Goal: Information Seeking & Learning: Learn about a topic

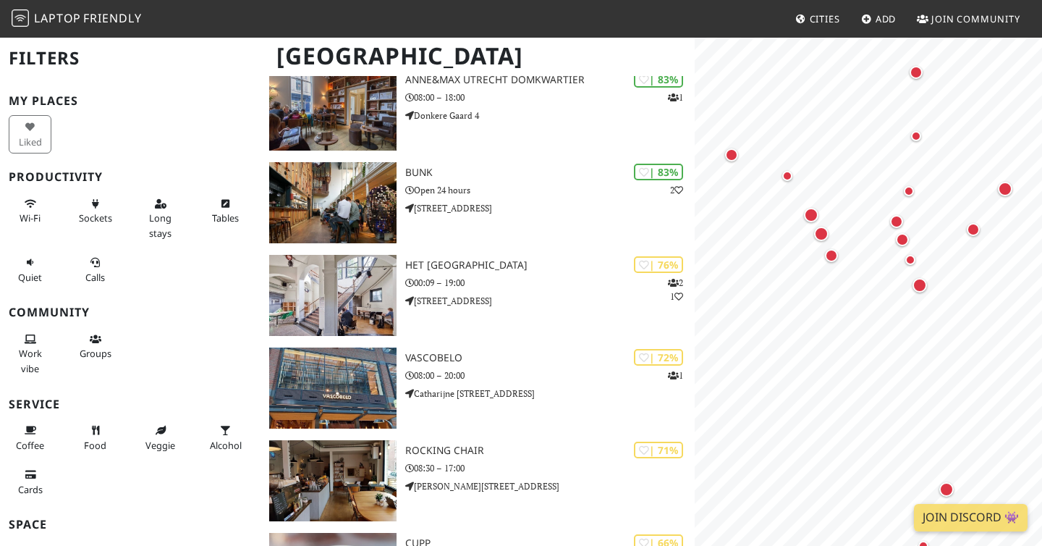
scroll to position [428, 0]
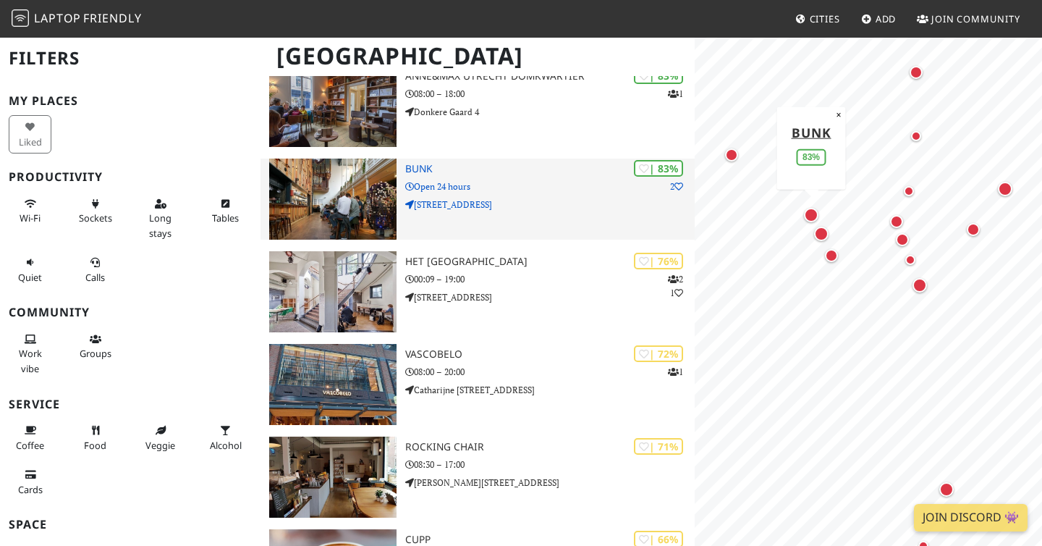
click at [363, 192] on img at bounding box center [332, 199] width 127 height 81
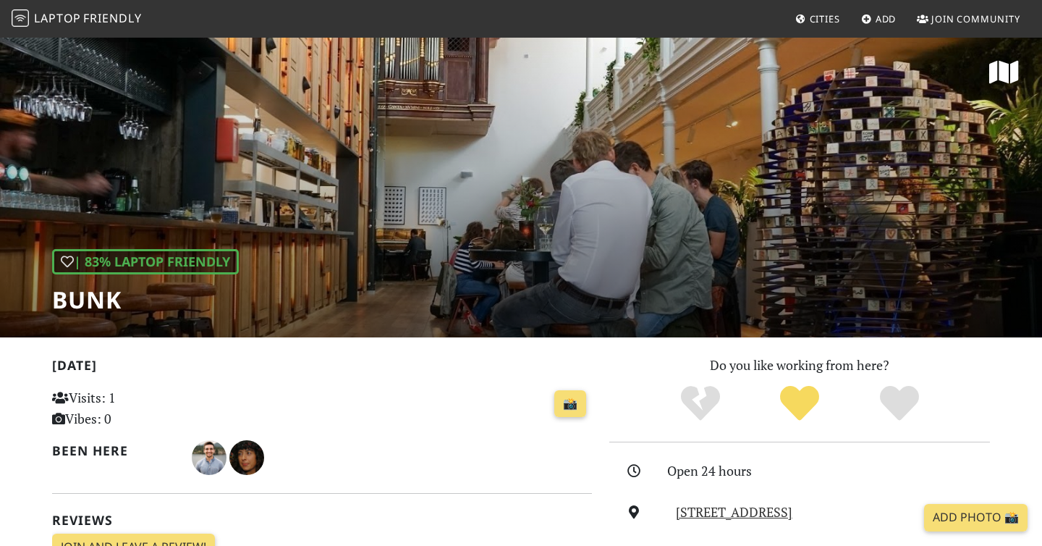
drag, startPoint x: 761, startPoint y: 186, endPoint x: 587, endPoint y: 186, distance: 173.7
click at [587, 186] on div "| 83% Laptop Friendly BUNK" at bounding box center [521, 186] width 1042 height 301
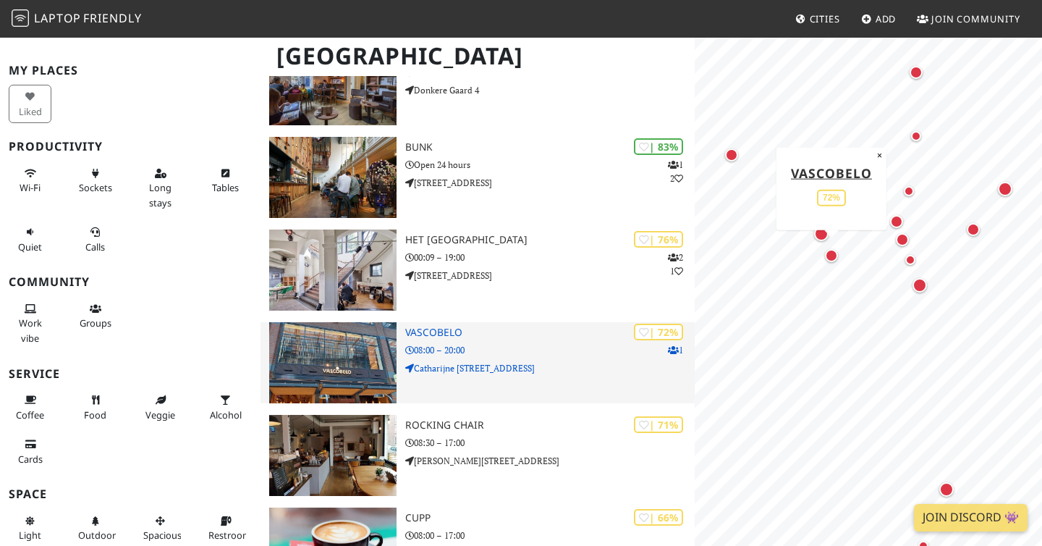
scroll to position [452, 0]
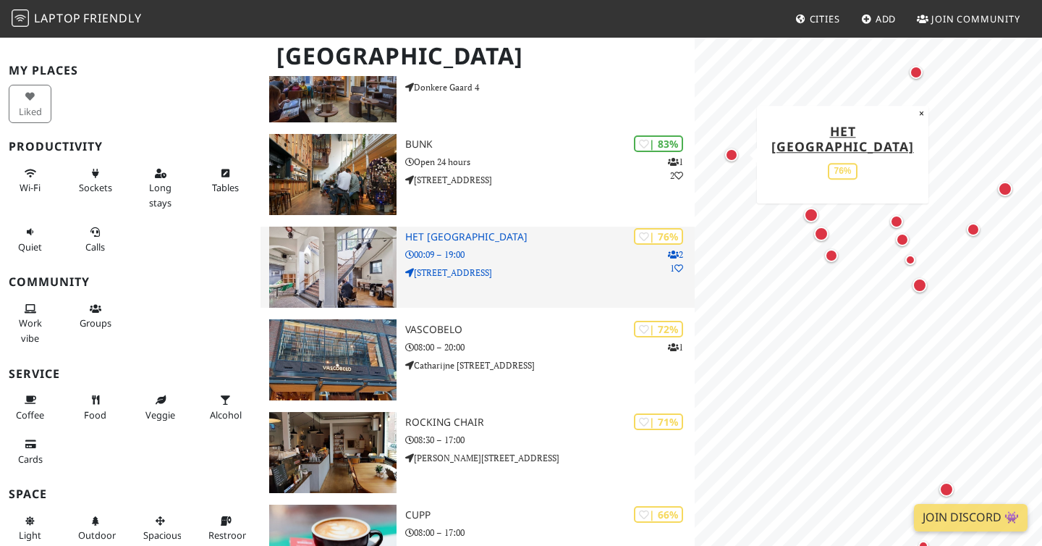
click at [444, 234] on h3 "Het [GEOGRAPHIC_DATA]" at bounding box center [550, 237] width 290 height 12
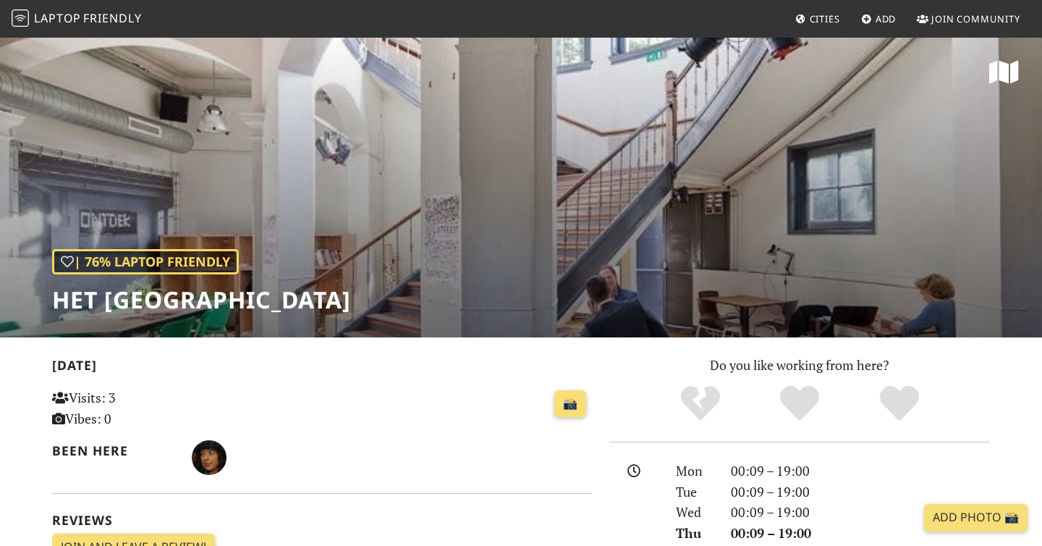
drag, startPoint x: 659, startPoint y: 248, endPoint x: 513, endPoint y: 251, distance: 146.3
click at [515, 251] on div "| 76% Laptop Friendly Het Huis Utrecht" at bounding box center [521, 186] width 1042 height 301
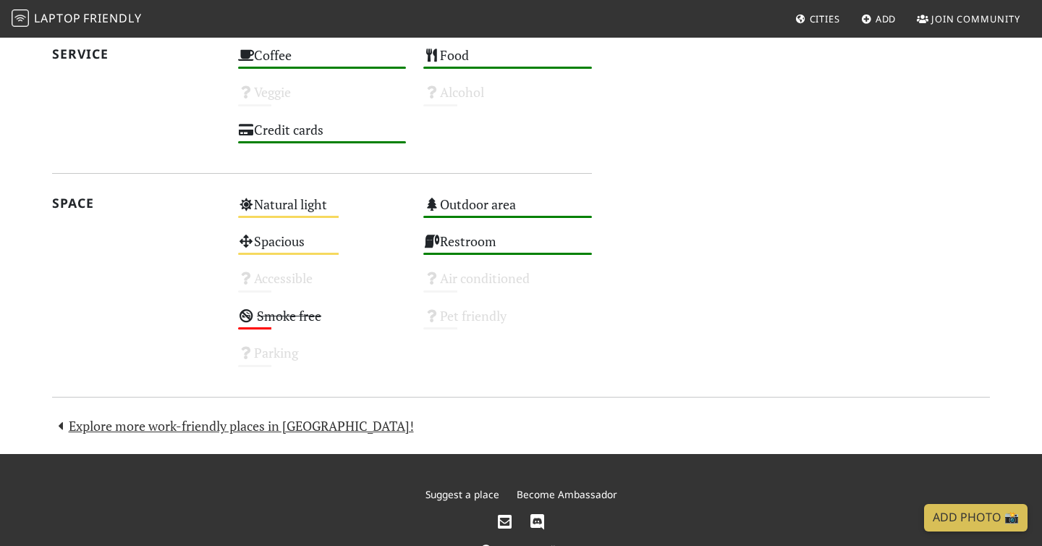
scroll to position [832, 0]
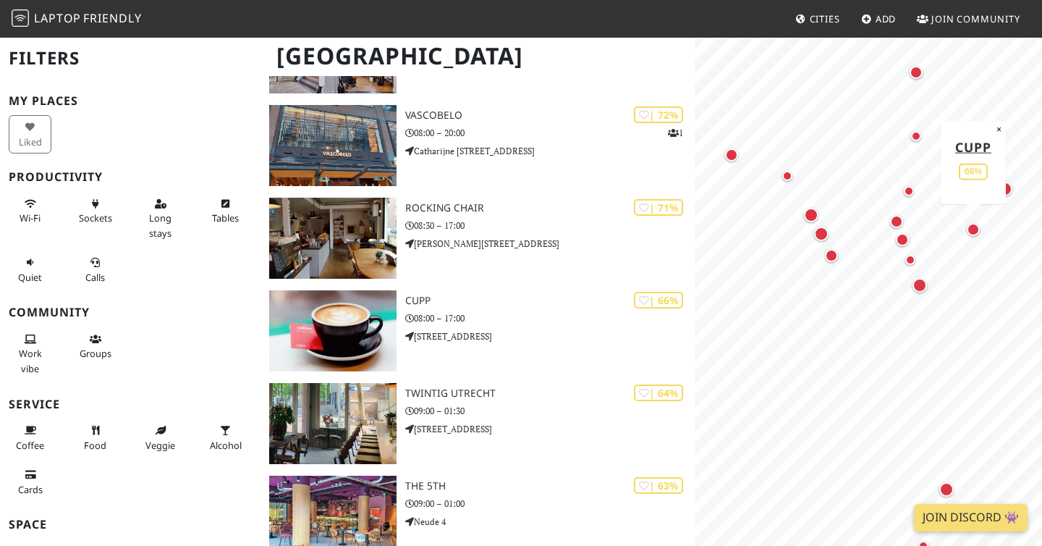
scroll to position [667, 0]
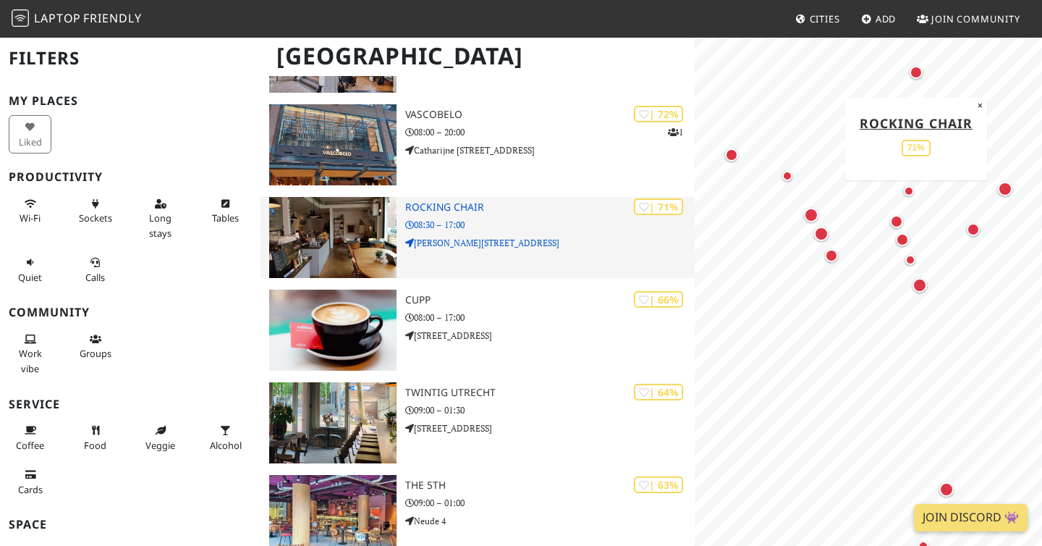
click at [434, 212] on h3 "Rocking Chair" at bounding box center [550, 207] width 290 height 12
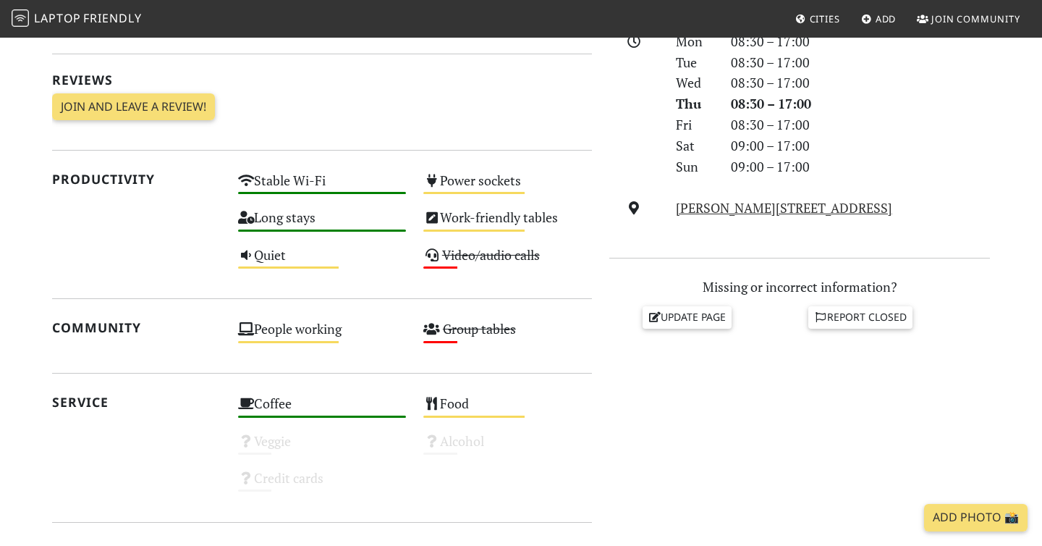
scroll to position [438, 0]
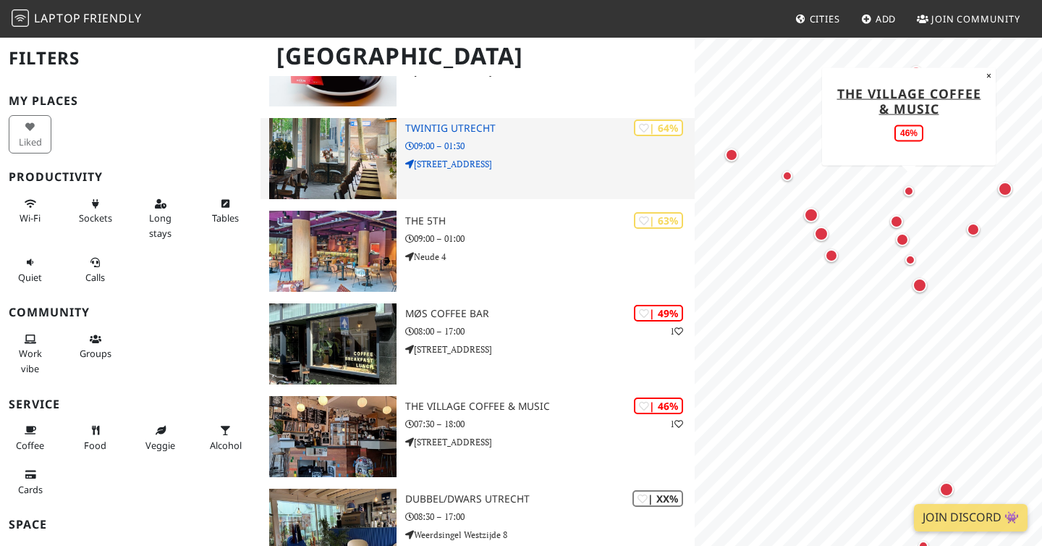
scroll to position [945, 0]
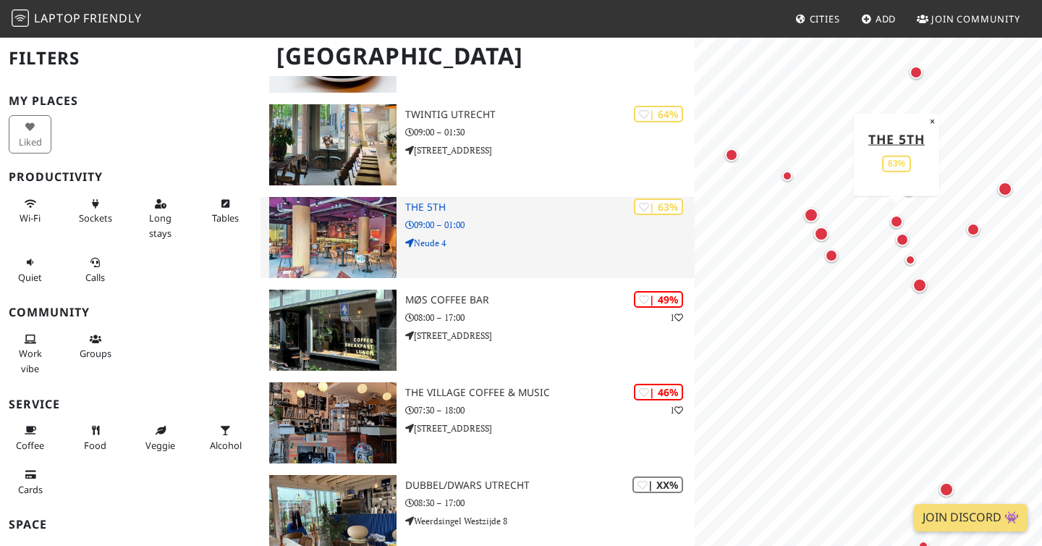
click at [431, 207] on h3 "The 5th" at bounding box center [550, 207] width 290 height 12
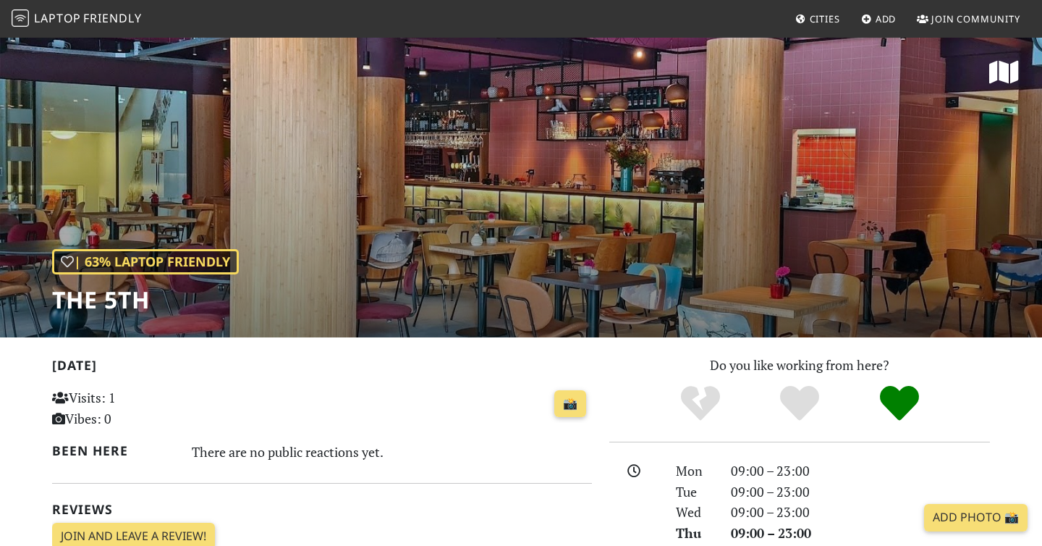
drag, startPoint x: 617, startPoint y: 272, endPoint x: 492, endPoint y: 272, distance: 124.5
click at [492, 272] on div "| 63% Laptop Friendly The 5th" at bounding box center [521, 186] width 1042 height 301
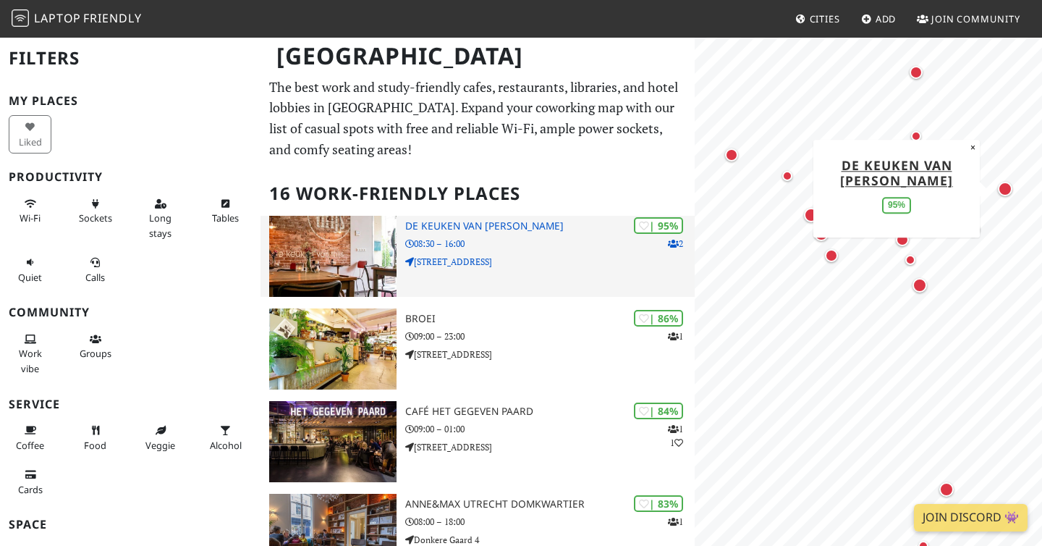
click at [365, 245] on img at bounding box center [332, 256] width 127 height 81
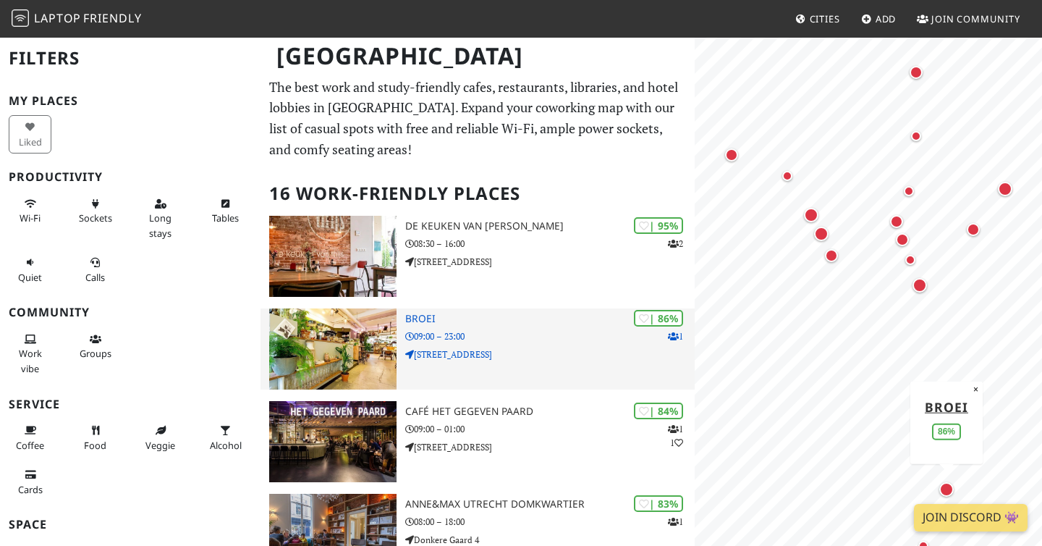
click at [314, 350] on img at bounding box center [332, 348] width 127 height 81
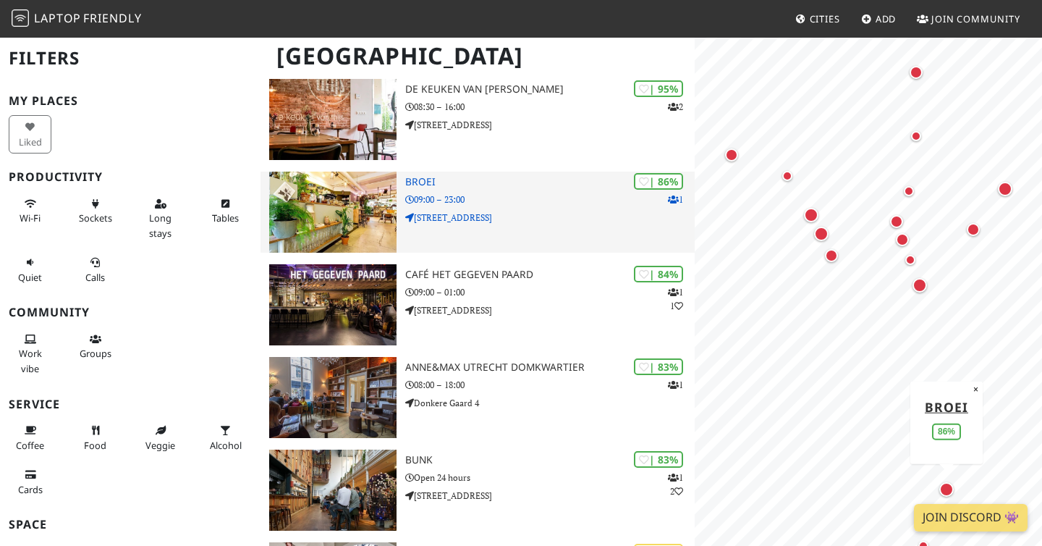
scroll to position [145, 0]
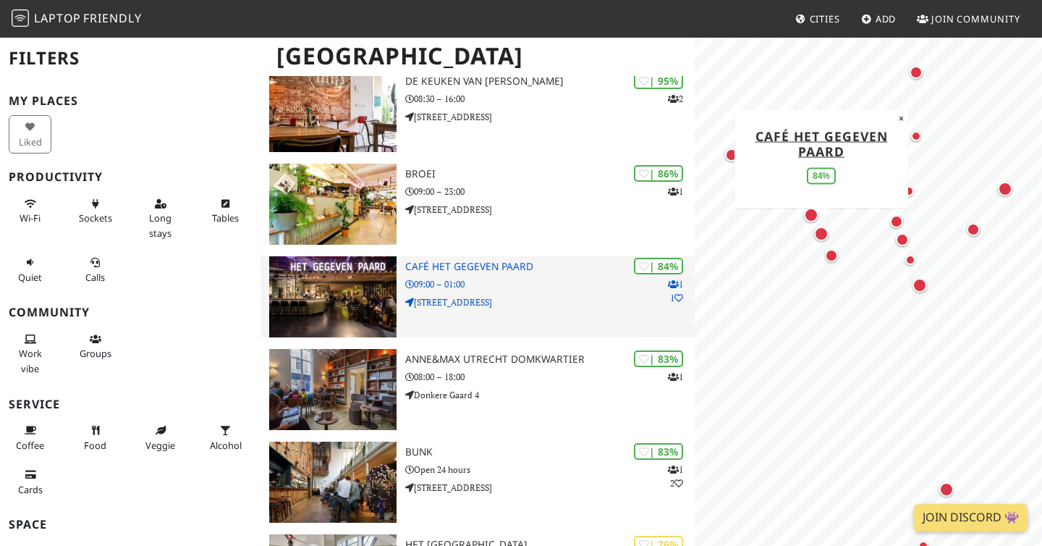
click at [502, 278] on p "09:00 – 01:00" at bounding box center [550, 284] width 290 height 14
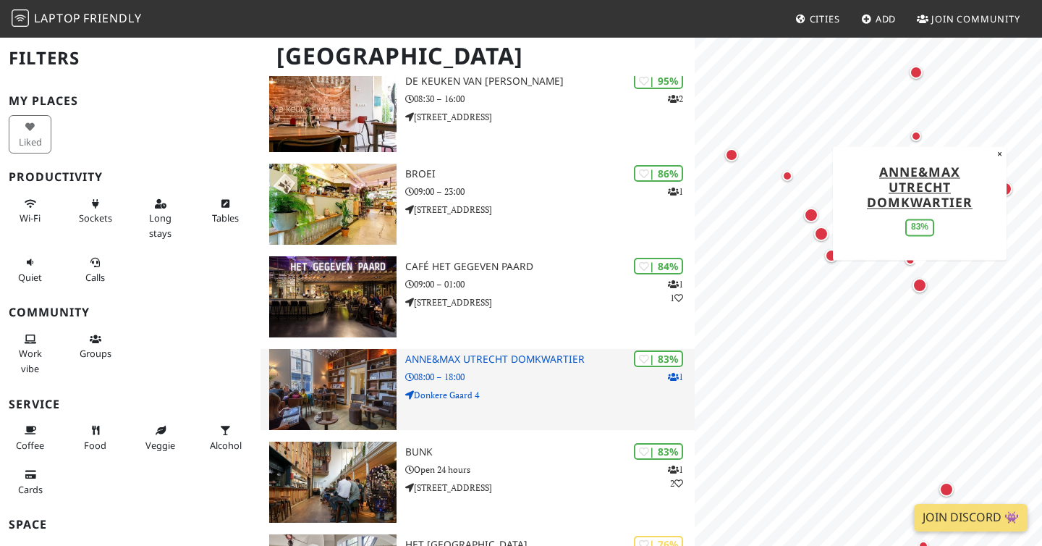
click at [467, 363] on h3 "Anne&Max Utrecht Domkwartier" at bounding box center [550, 359] width 290 height 12
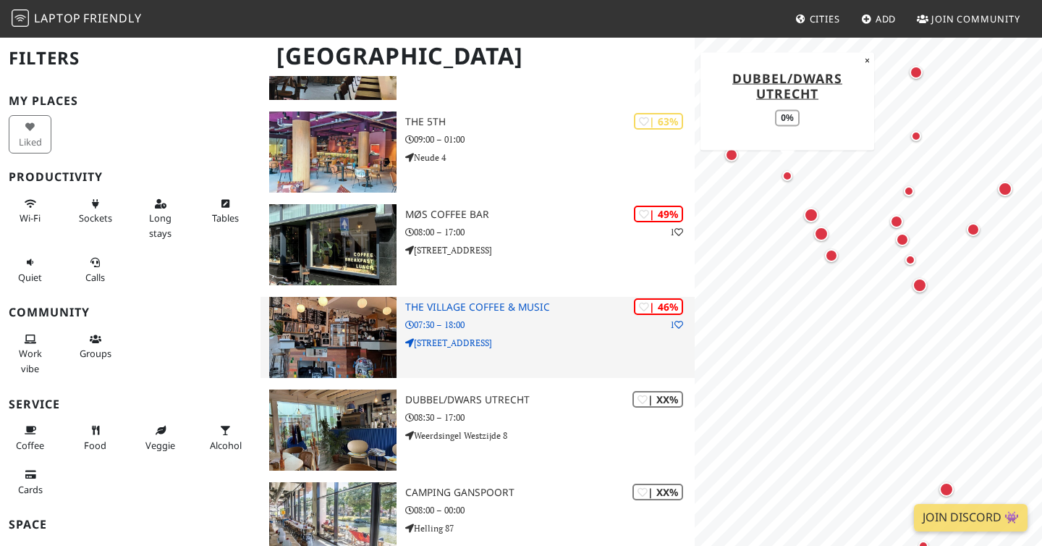
scroll to position [1053, 0]
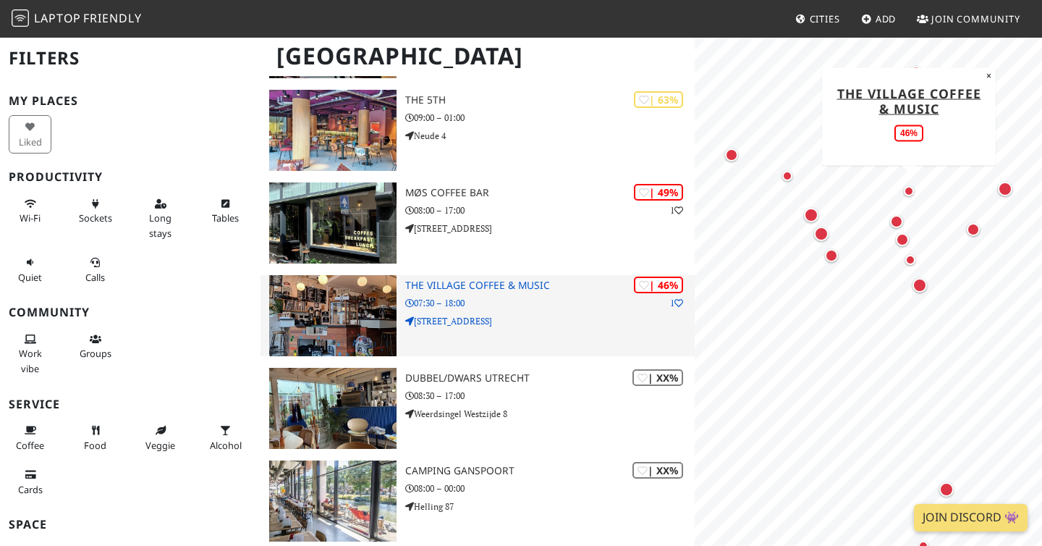
click at [526, 289] on h3 "The Village Coffee & Music" at bounding box center [550, 285] width 290 height 12
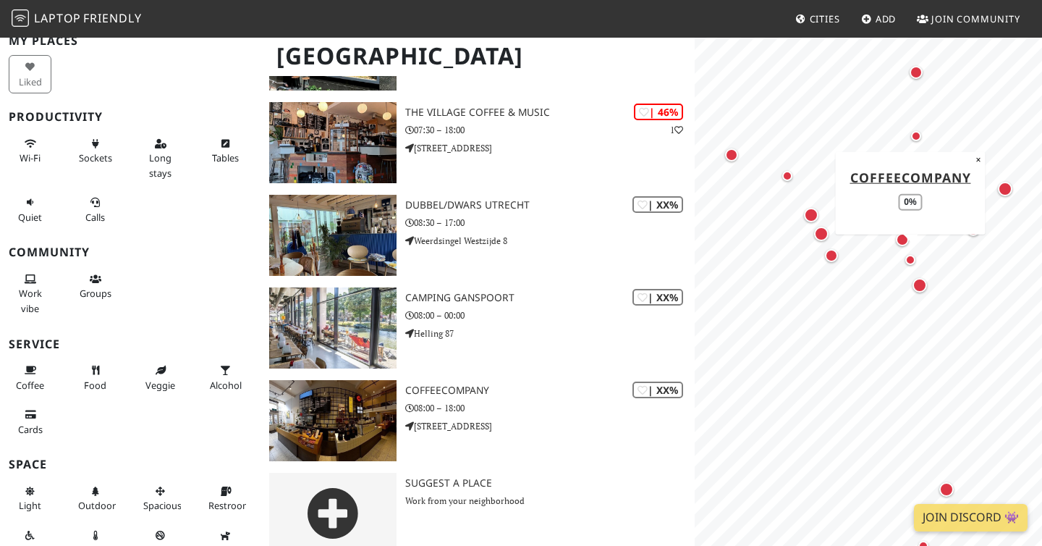
scroll to position [1244, 0]
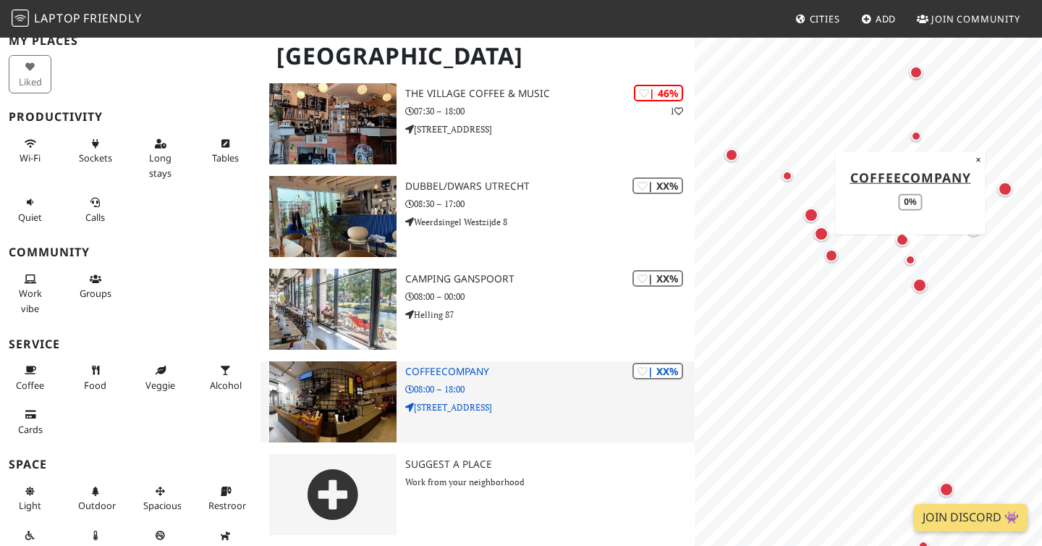
click at [368, 417] on img at bounding box center [332, 401] width 127 height 81
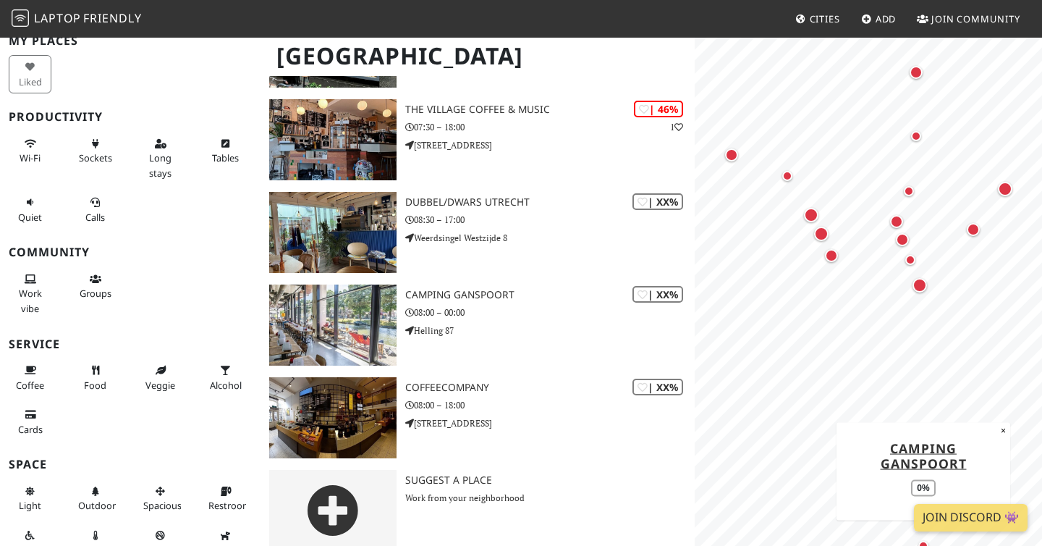
scroll to position [1224, 0]
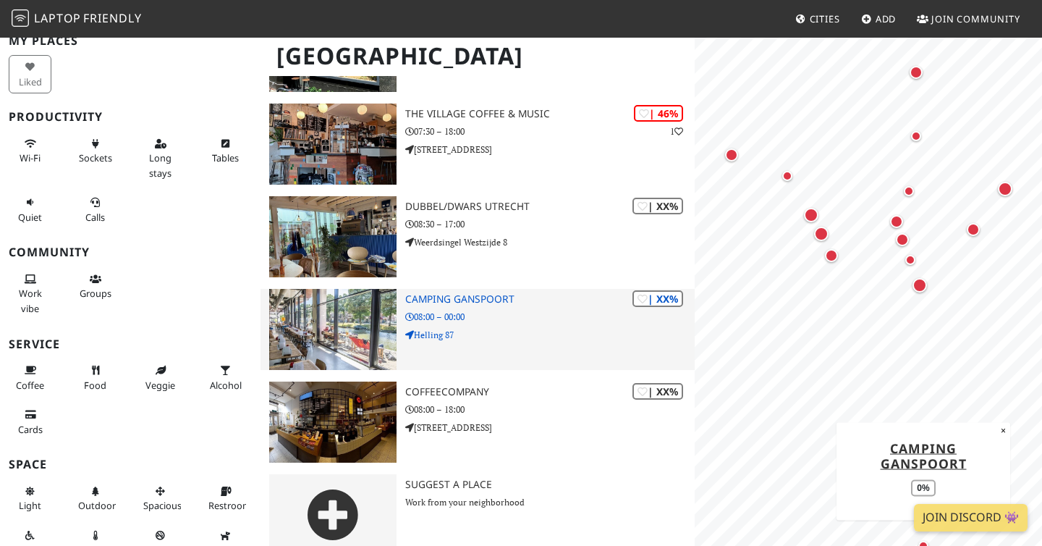
click at [394, 326] on img at bounding box center [332, 329] width 127 height 81
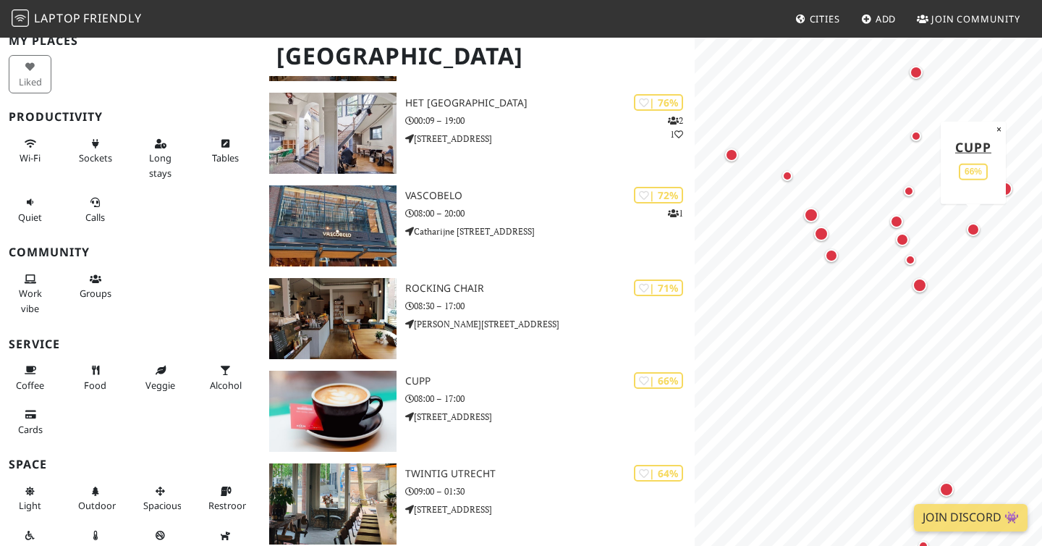
scroll to position [588, 0]
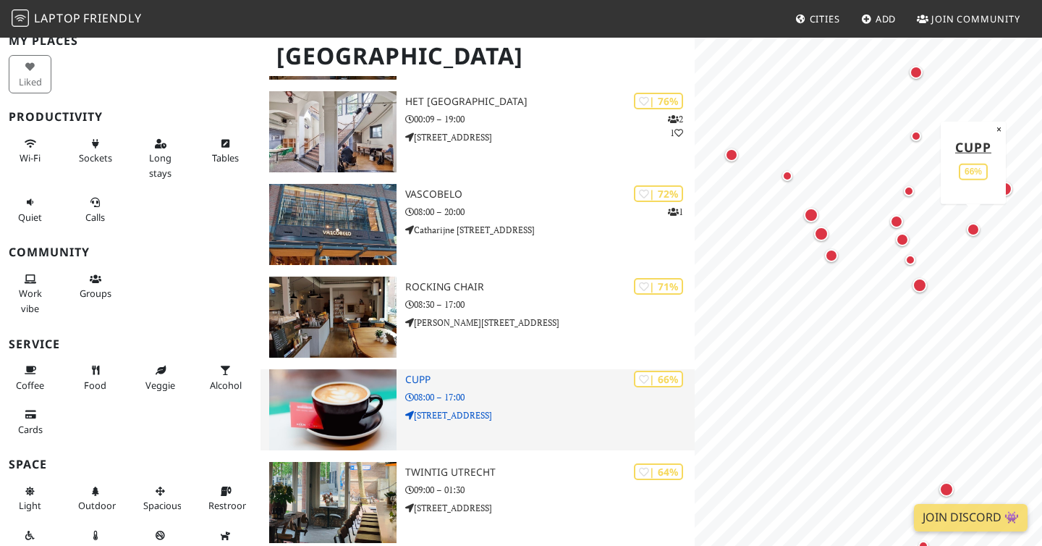
click at [374, 389] on img at bounding box center [332, 409] width 127 height 81
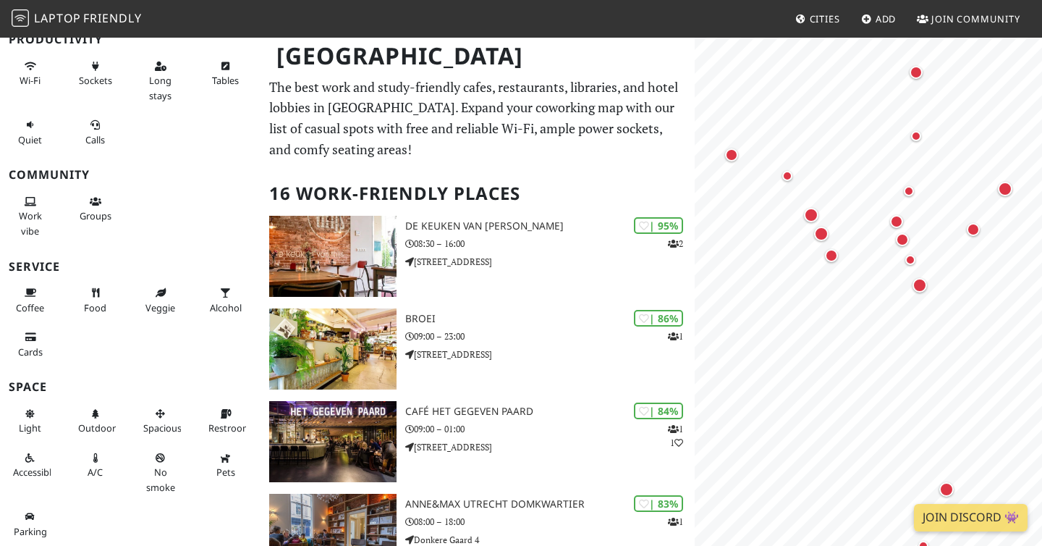
scroll to position [0, 0]
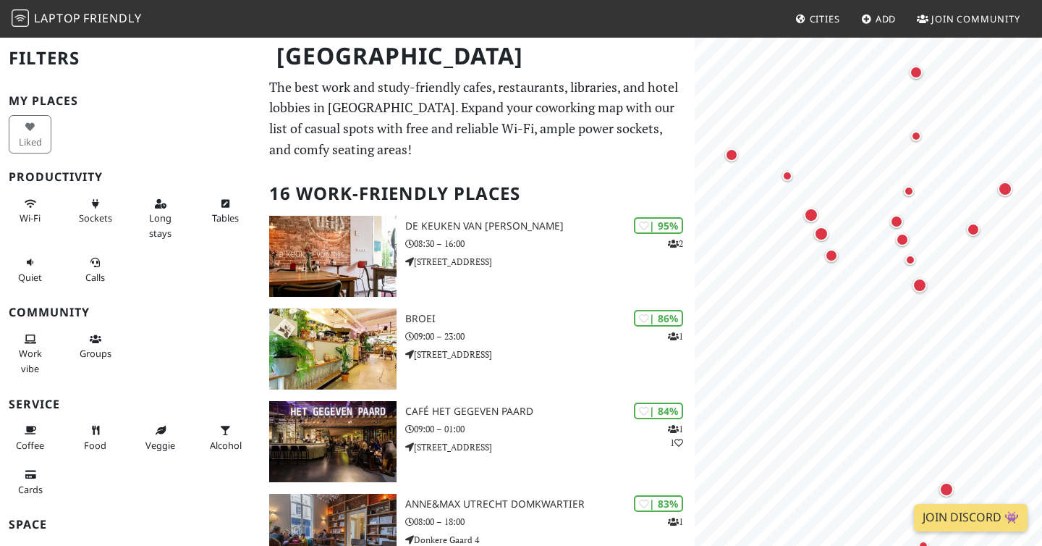
click at [70, 14] on span "Laptop" at bounding box center [57, 18] width 47 height 16
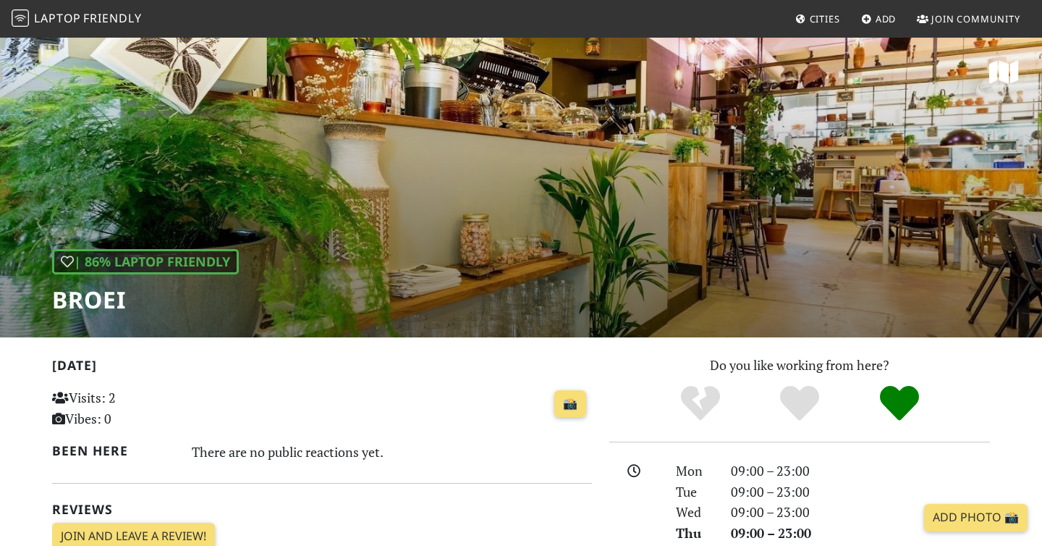
drag, startPoint x: 678, startPoint y: 208, endPoint x: 548, endPoint y: 208, distance: 130.3
click at [549, 208] on div "| 86% Laptop Friendly BROEI" at bounding box center [521, 186] width 1042 height 301
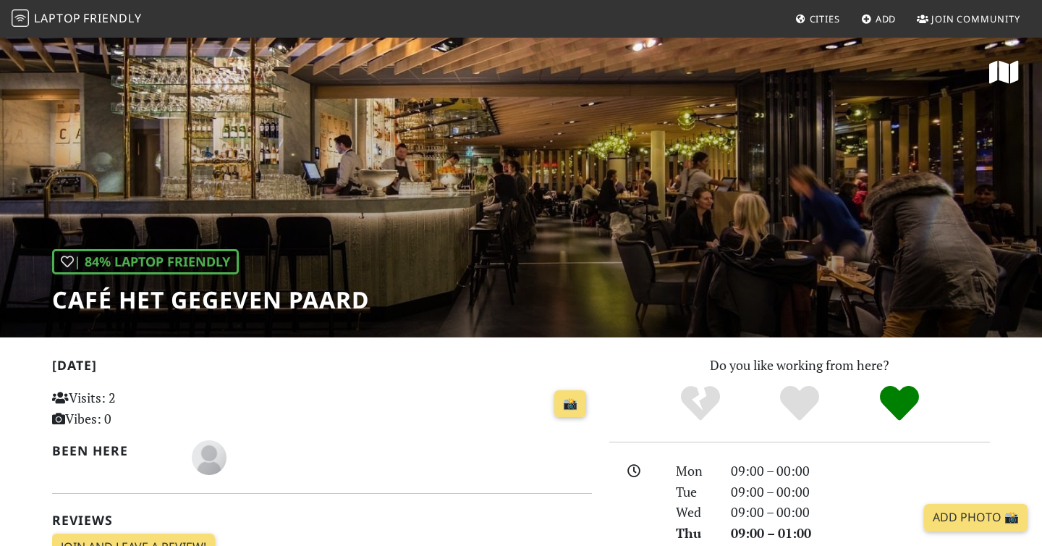
click at [305, 298] on h1 "Café Het Gegeven Paard" at bounding box center [210, 300] width 317 height 28
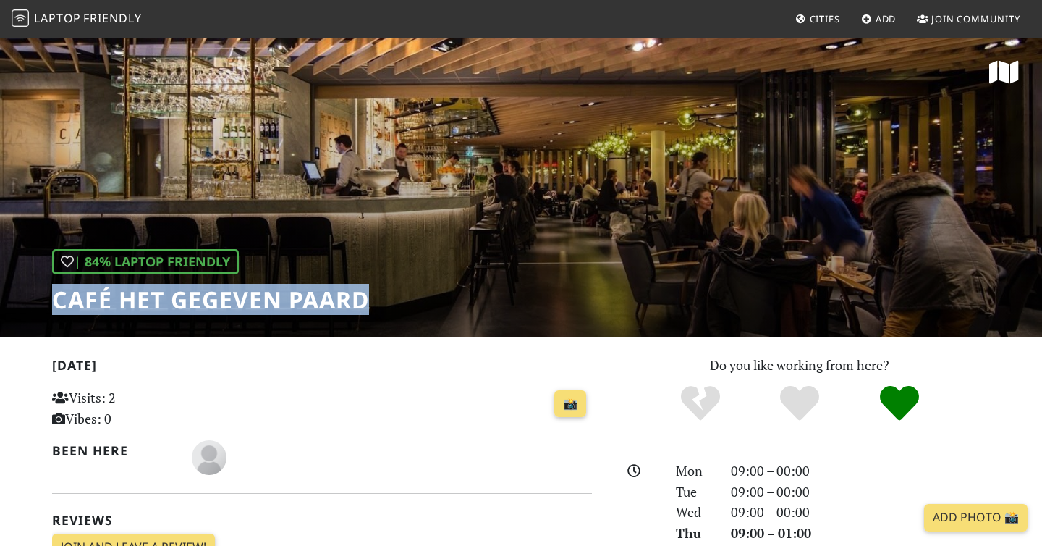
click at [305, 298] on h1 "Café Het Gegeven Paard" at bounding box center [210, 300] width 317 height 28
copy div "Café Het Gegeven Paard"
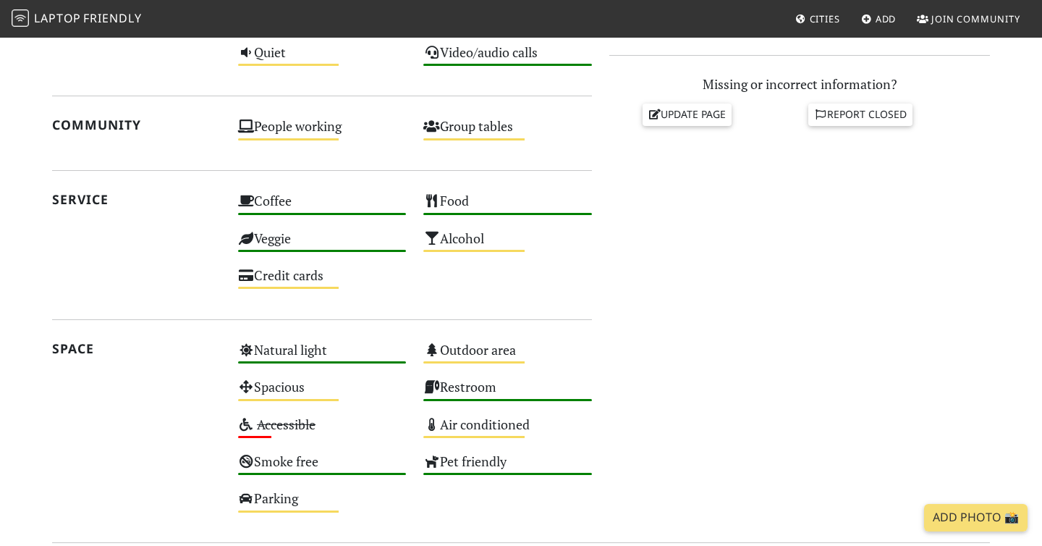
scroll to position [643, 0]
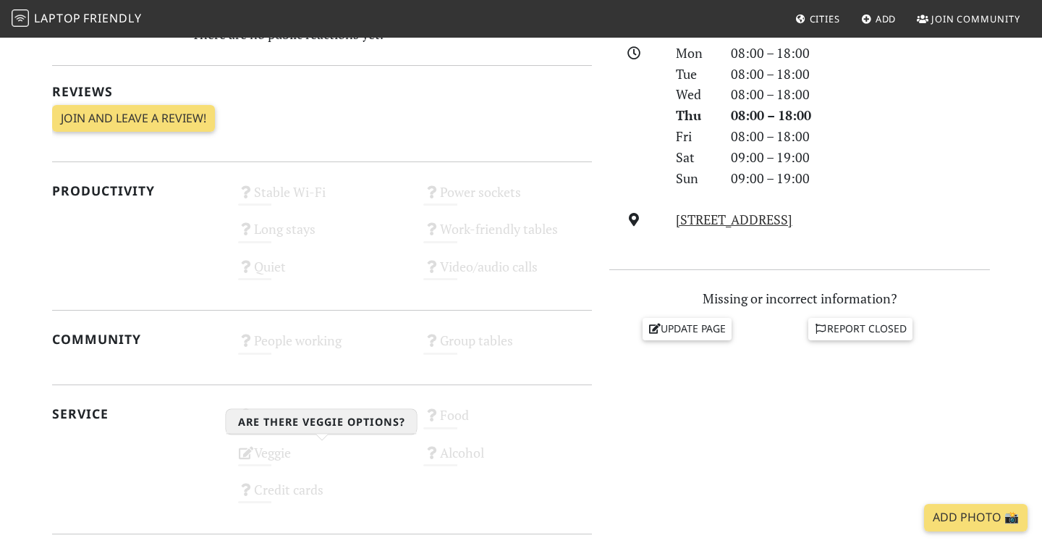
scroll to position [405, 0]
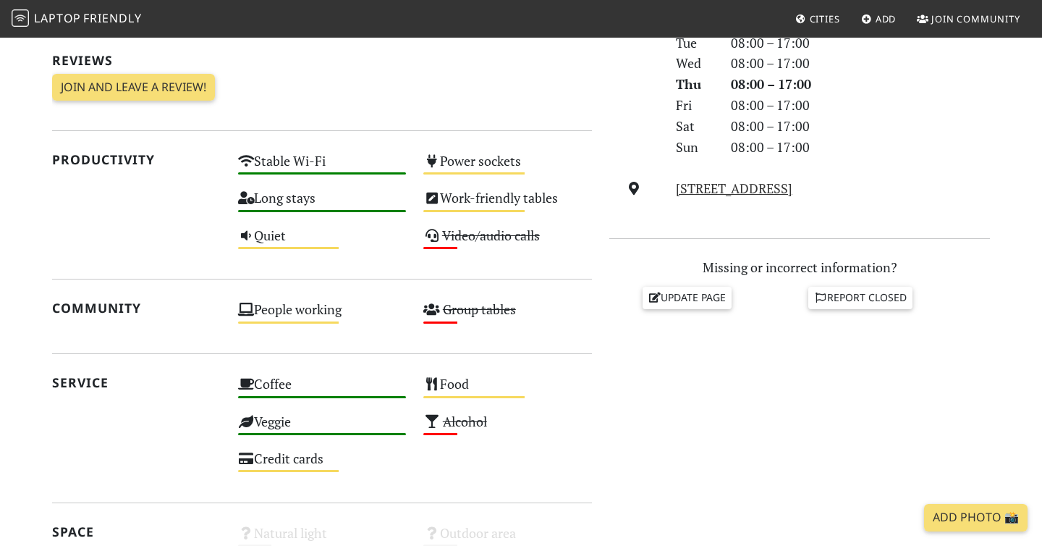
scroll to position [472, 0]
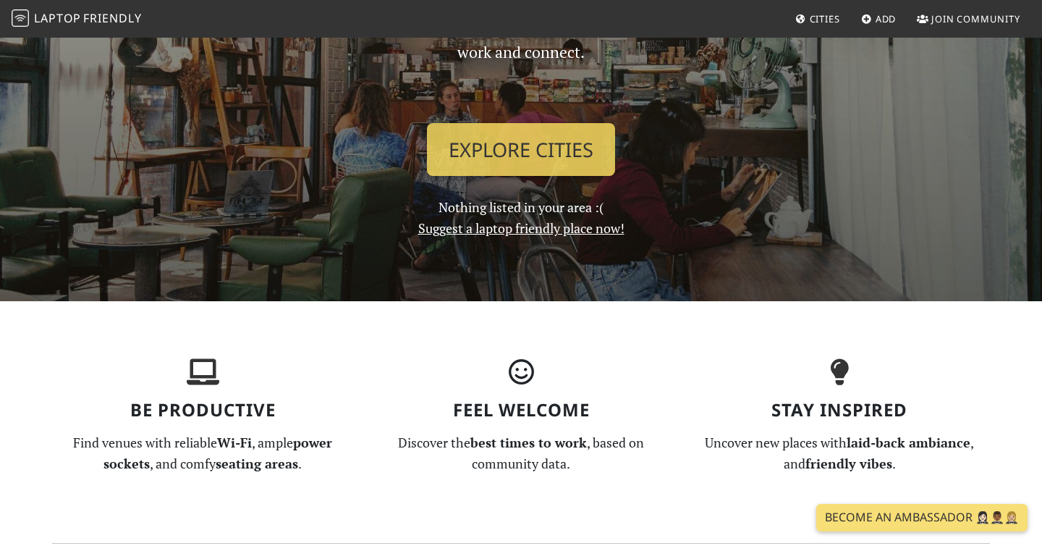
scroll to position [191, 0]
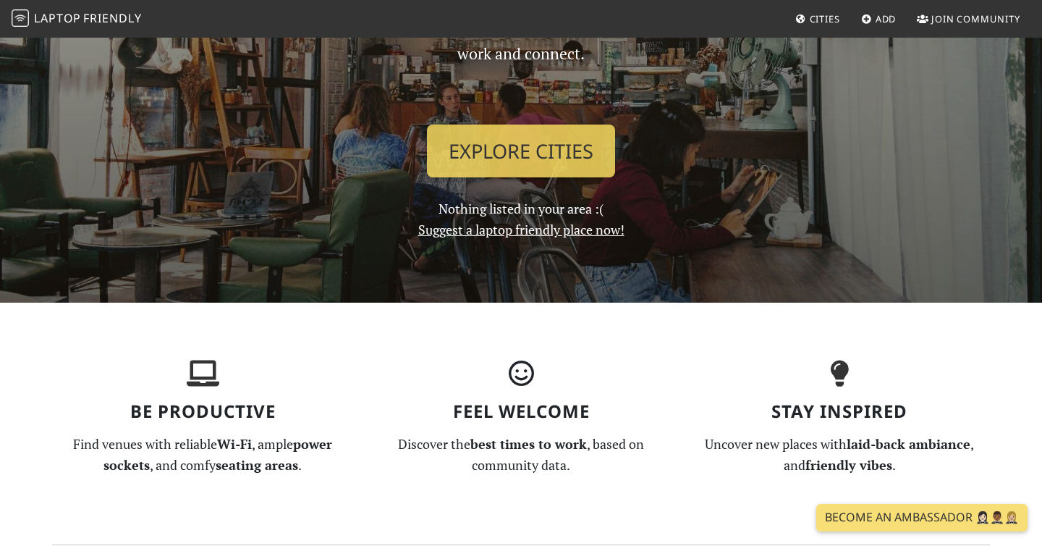
click at [516, 232] on link "Suggest a laptop friendly place now!" at bounding box center [521, 229] width 206 height 17
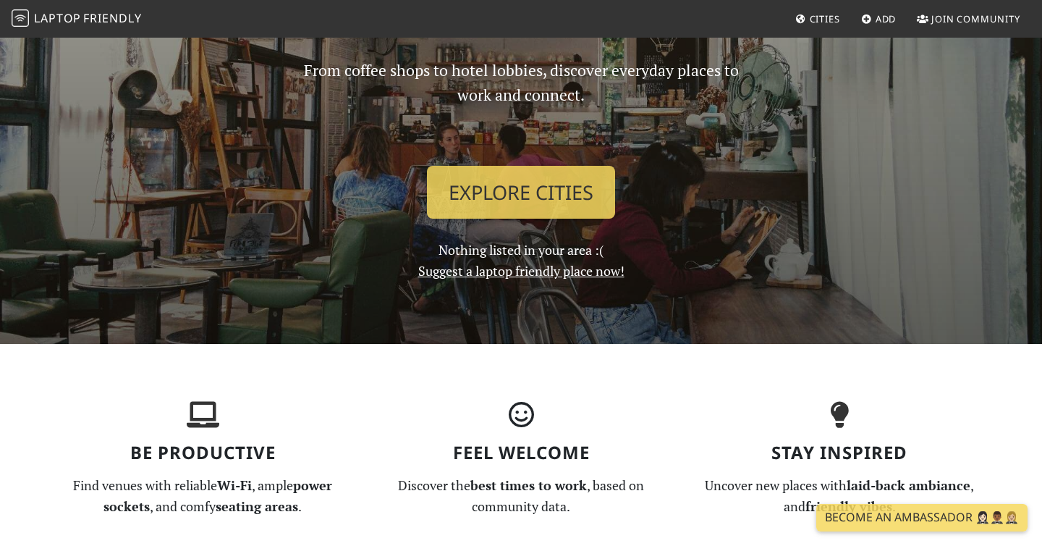
scroll to position [0, 0]
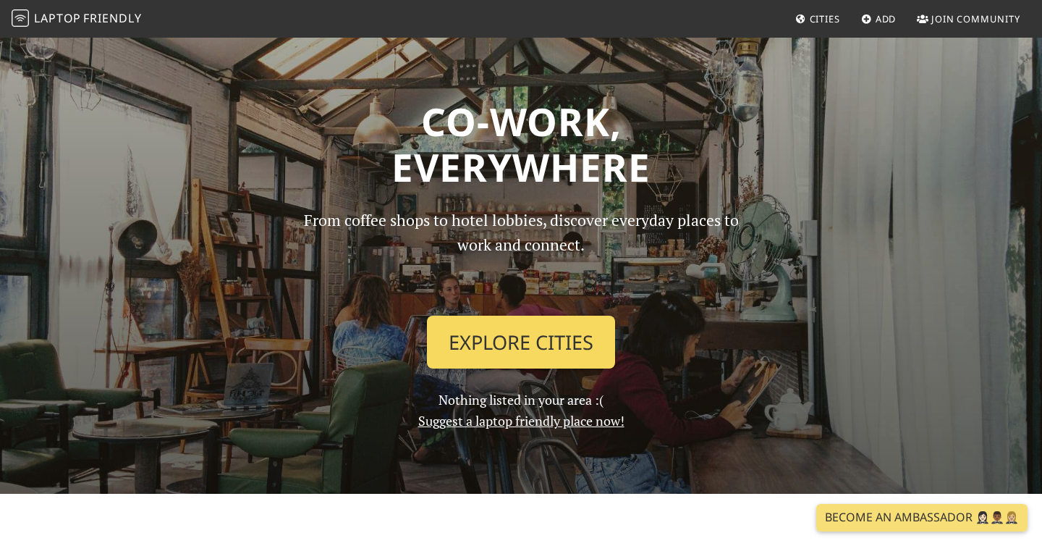
click at [505, 340] on link "Explore Cities" at bounding box center [521, 343] width 188 height 54
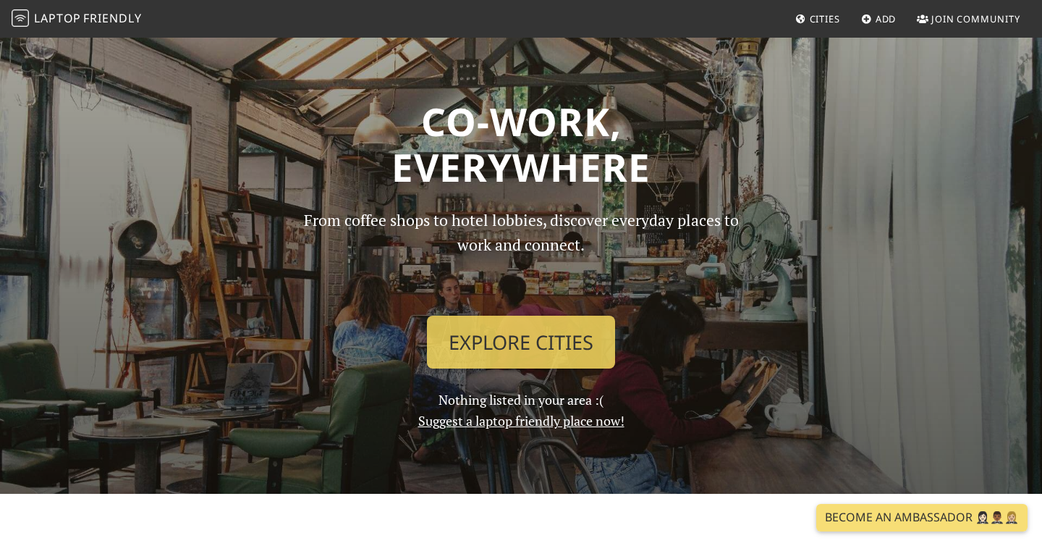
click at [507, 415] on link "Suggest a laptop friendly place now!" at bounding box center [521, 420] width 206 height 17
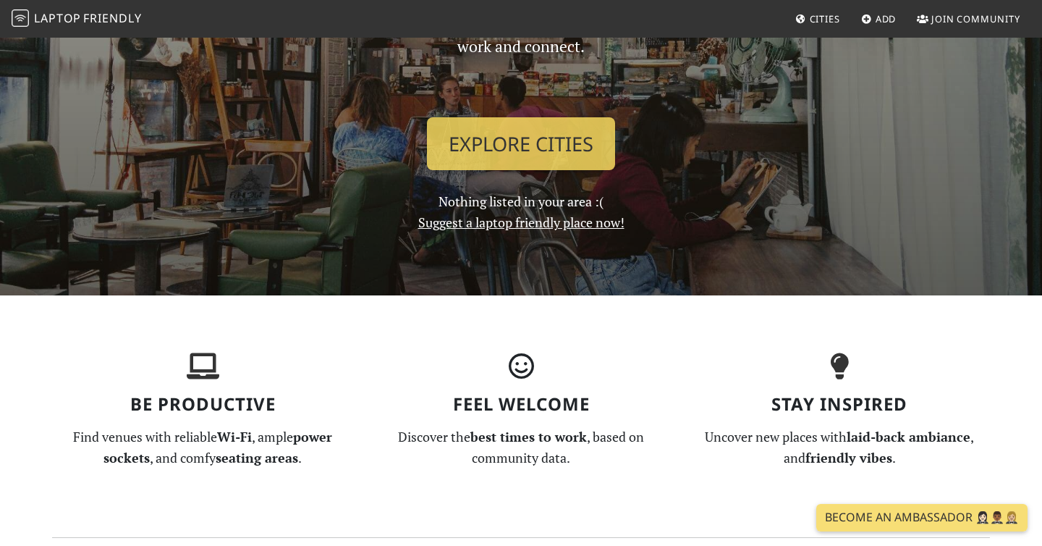
scroll to position [177, 0]
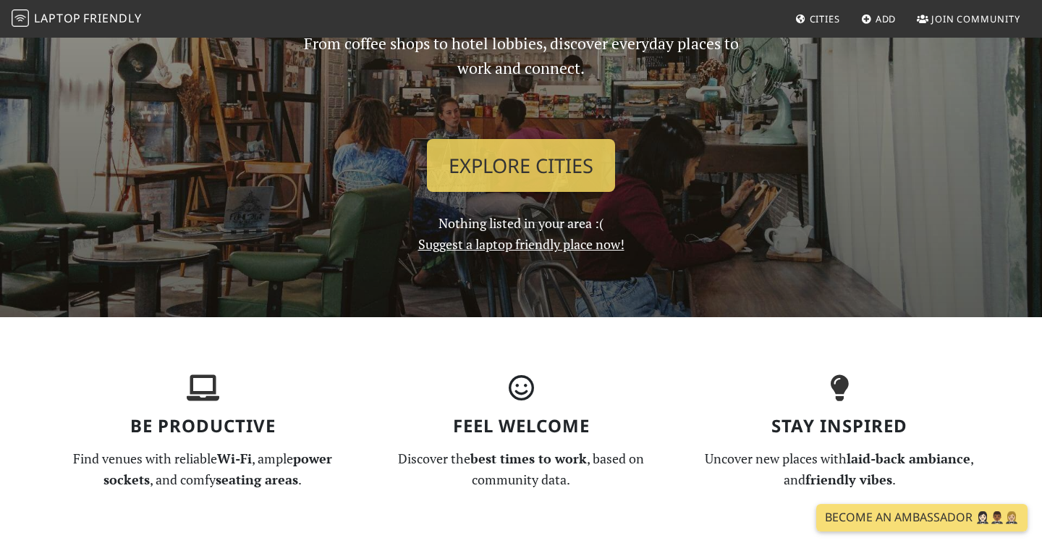
click at [502, 242] on link "Suggest a laptop friendly place now!" at bounding box center [521, 243] width 206 height 17
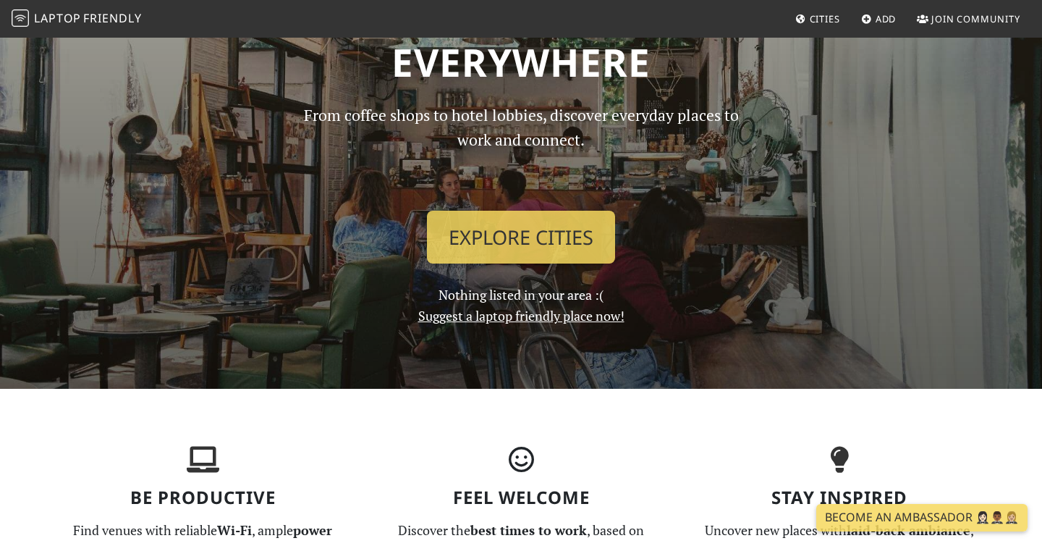
scroll to position [74, 0]
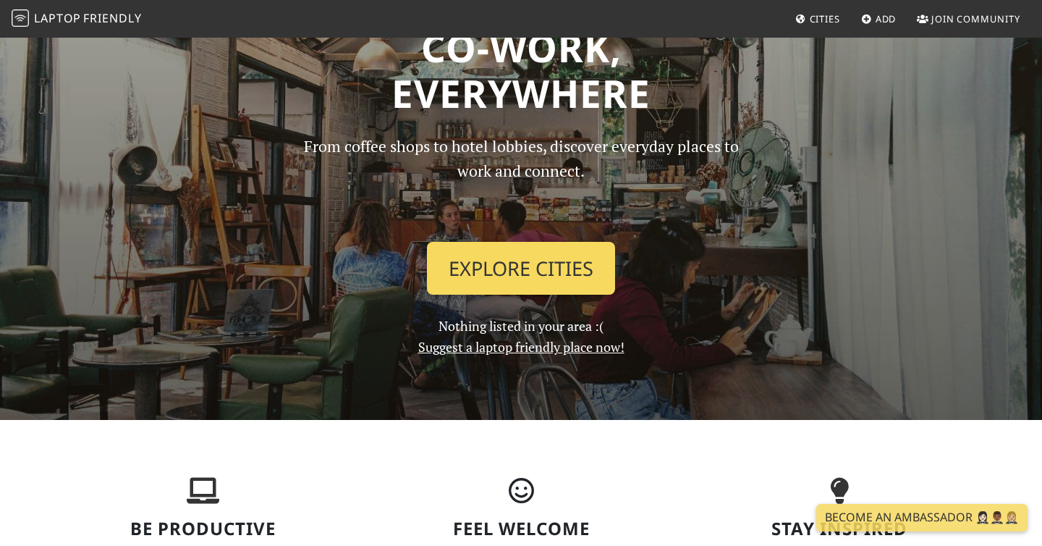
click at [481, 284] on link "Explore Cities" at bounding box center [521, 269] width 188 height 54
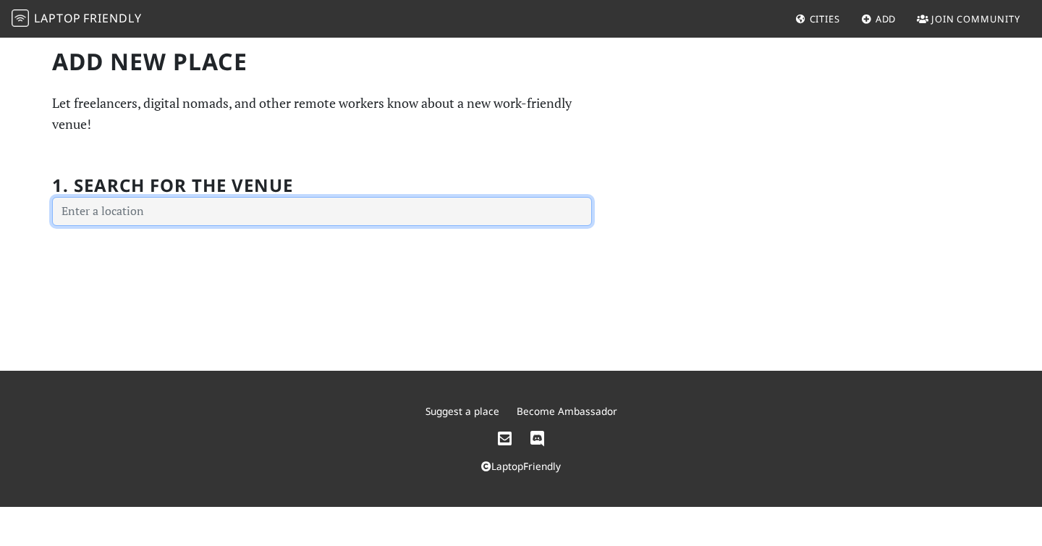
click at [346, 221] on input "text" at bounding box center [322, 211] width 540 height 29
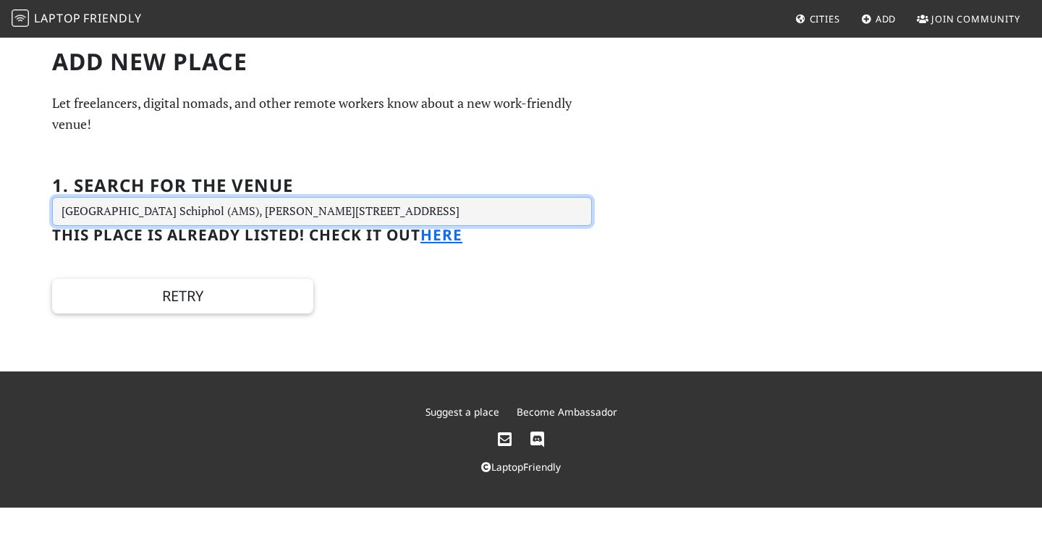
click at [463, 213] on input "[GEOGRAPHIC_DATA] Schiphol (AMS), [PERSON_NAME][STREET_ADDRESS]" at bounding box center [322, 211] width 540 height 29
click at [463, 213] on input "Amsterdam Airport Schiphol (AMS), Evert van de Beekstraat 202, 1118 CP Schiphol…" at bounding box center [322, 211] width 540 height 29
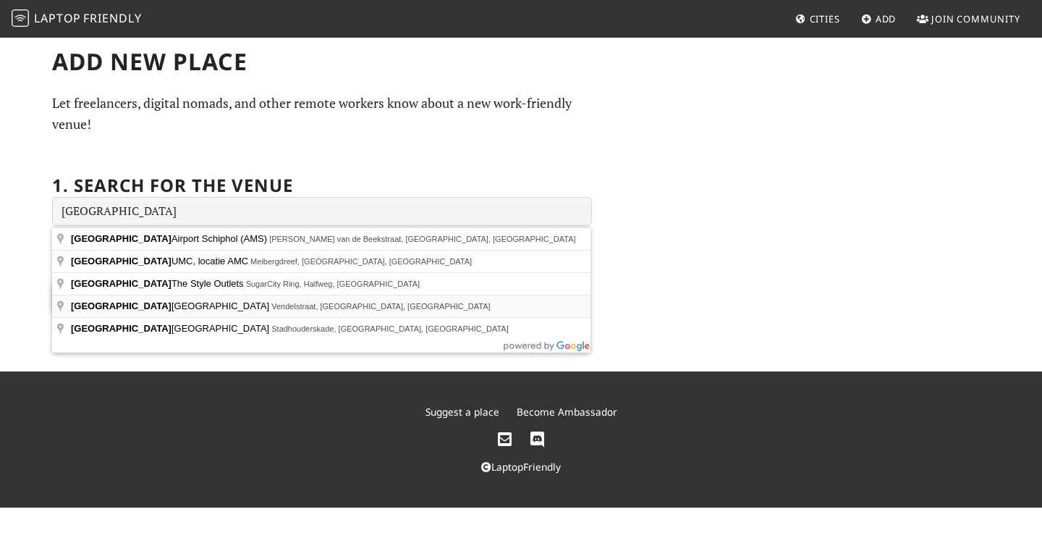
type input "Amsterdam University Library, Vendelstraat, Amsterdam, Netherlands"
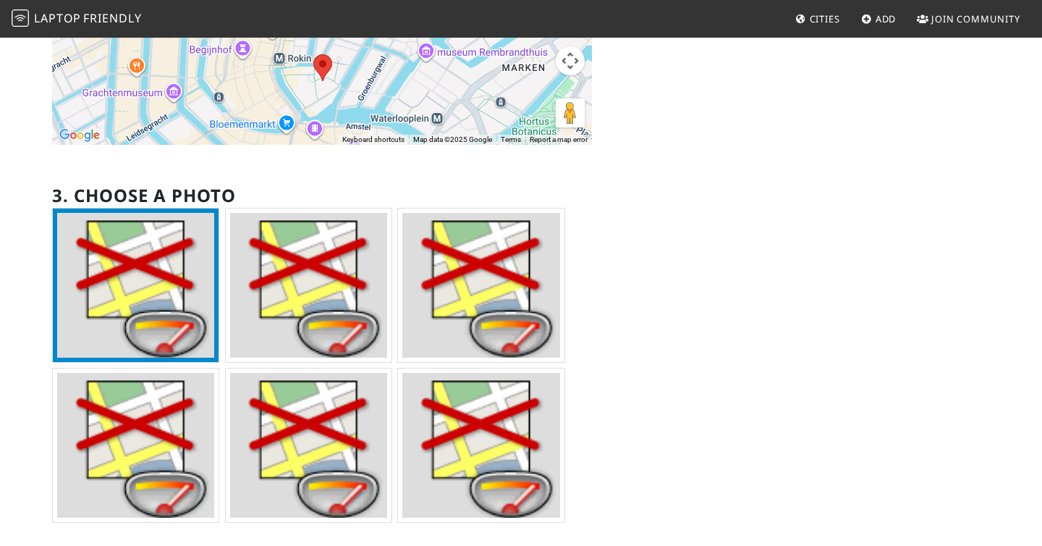
scroll to position [310, 0]
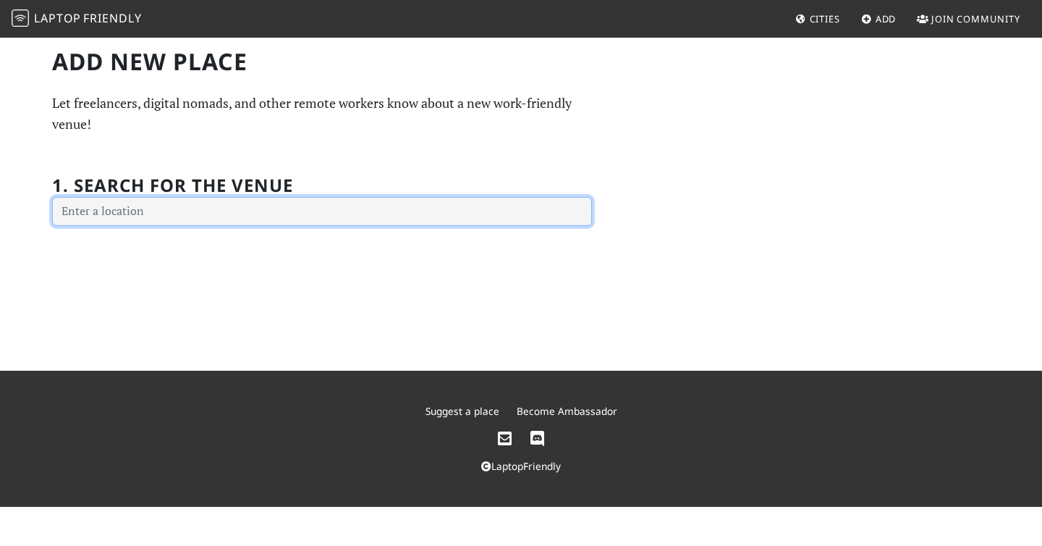
click at [223, 216] on input "text" at bounding box center [322, 211] width 540 height 29
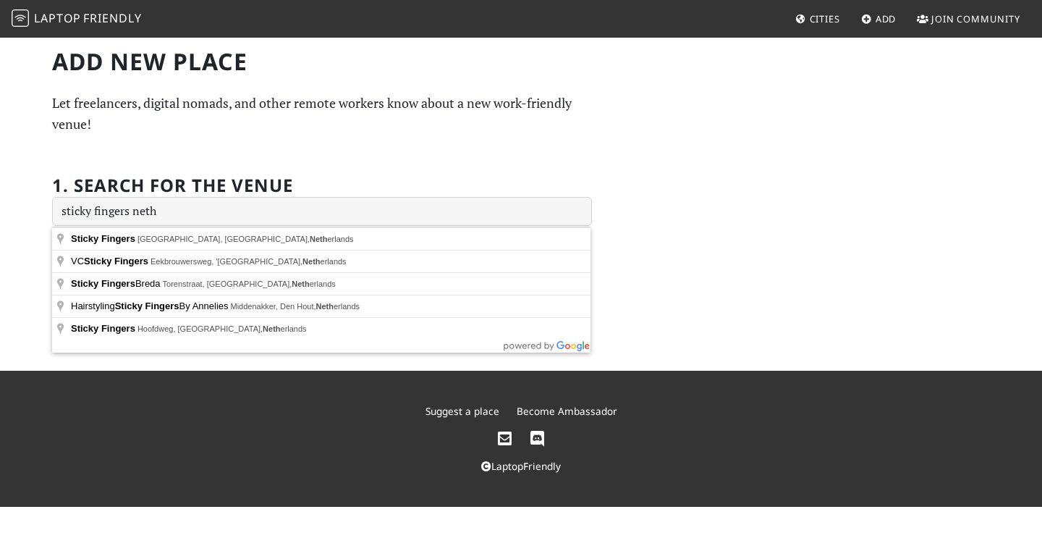
type input "Sticky Fingers, Amstelveenseweg Street, Amsterdam, Netherlands"
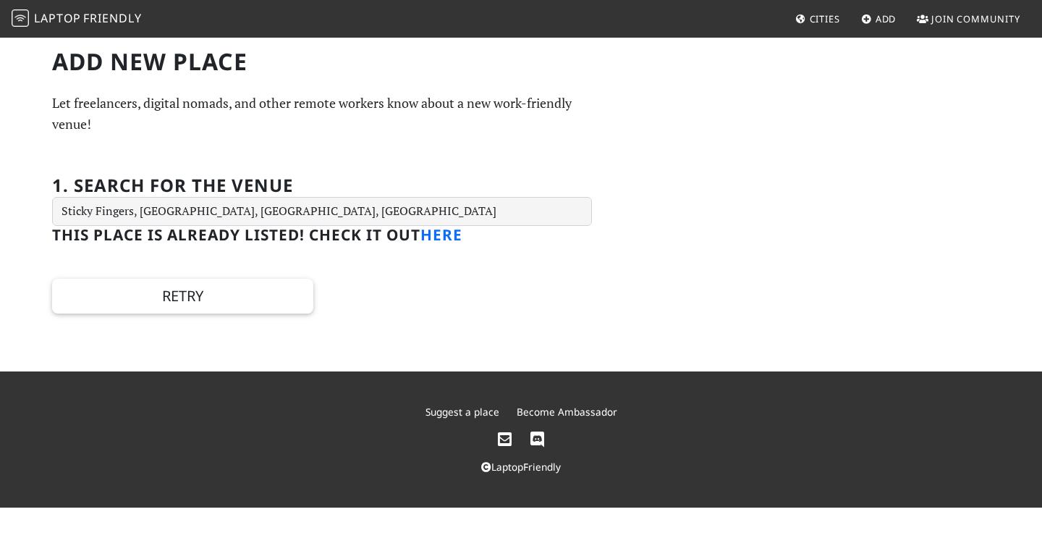
click at [450, 232] on link "here" at bounding box center [442, 234] width 42 height 20
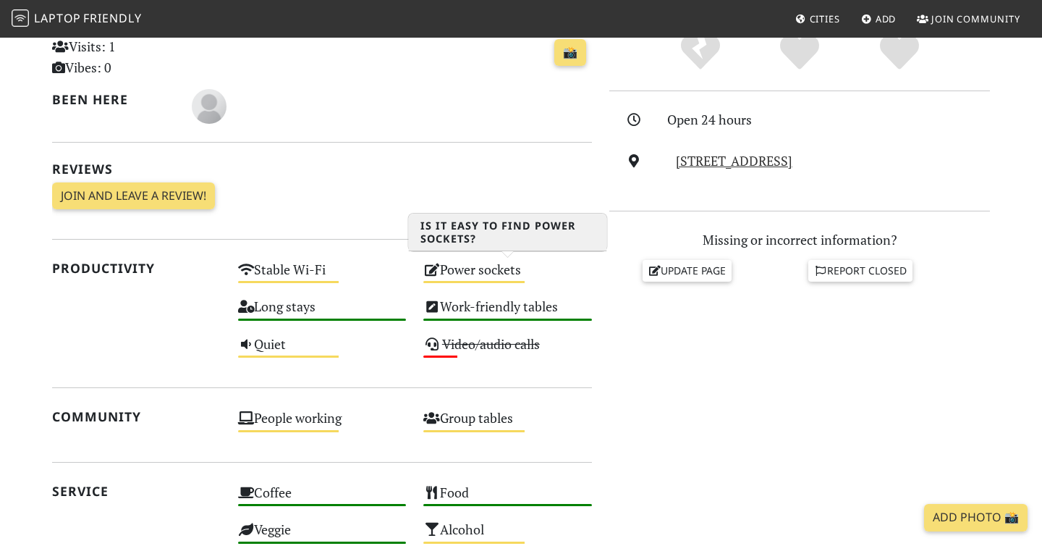
scroll to position [375, 0]
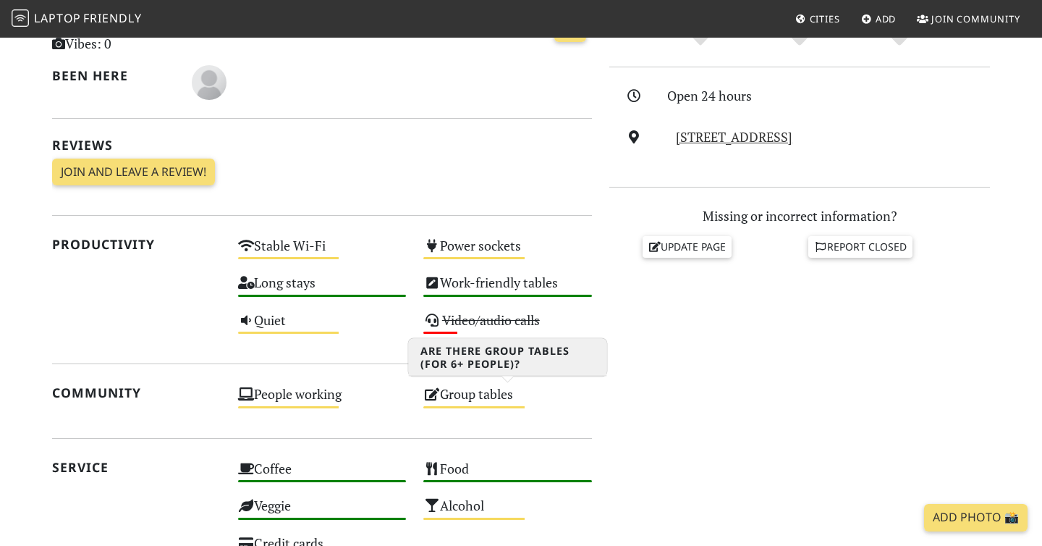
click at [570, 392] on div "Group tables Medium" at bounding box center [508, 400] width 186 height 37
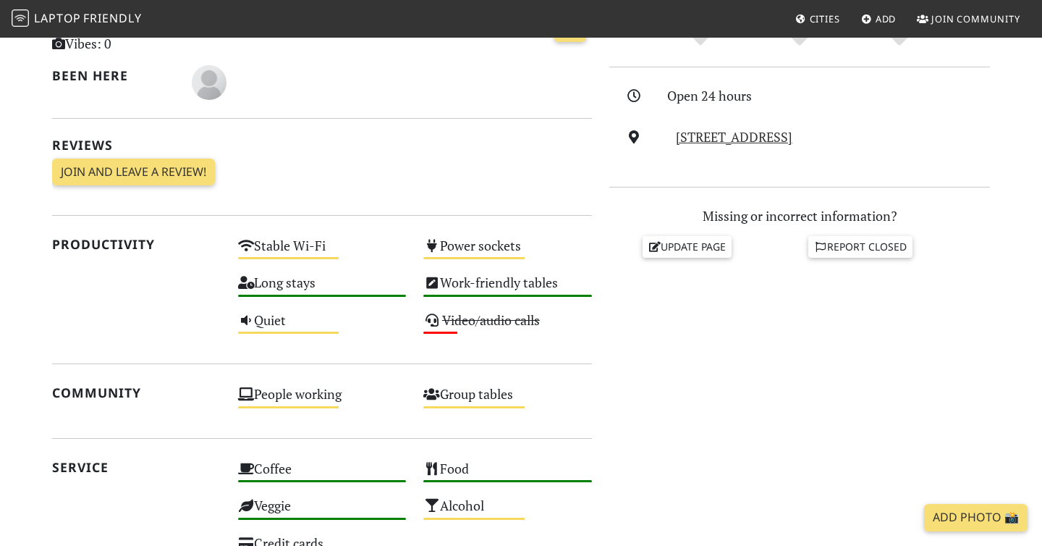
click at [647, 444] on div "Do you like working from here? Open 24 hours Amstelveenseweg 3, 1054 MB, Amster…" at bounding box center [800, 386] width 398 height 812
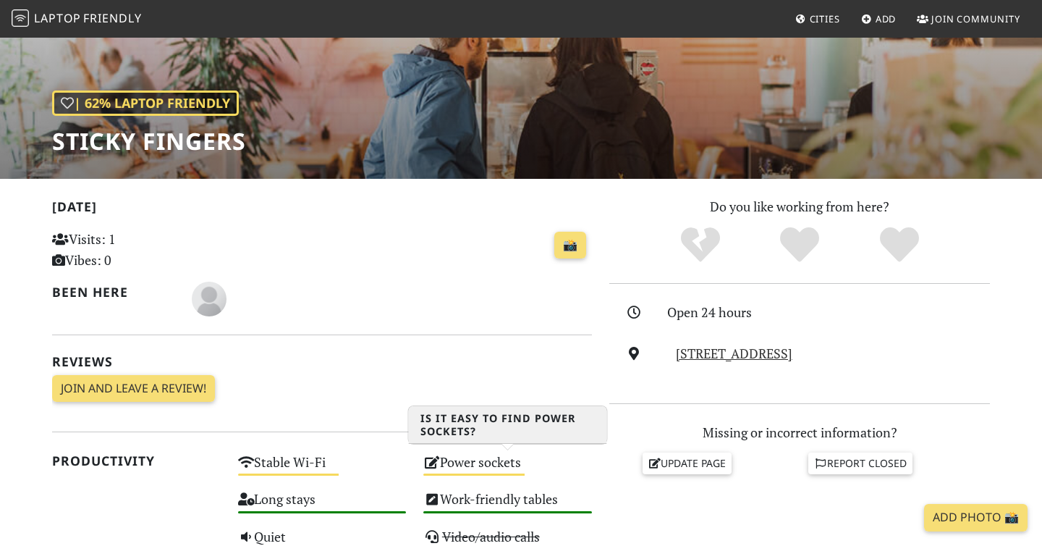
scroll to position [158, 0]
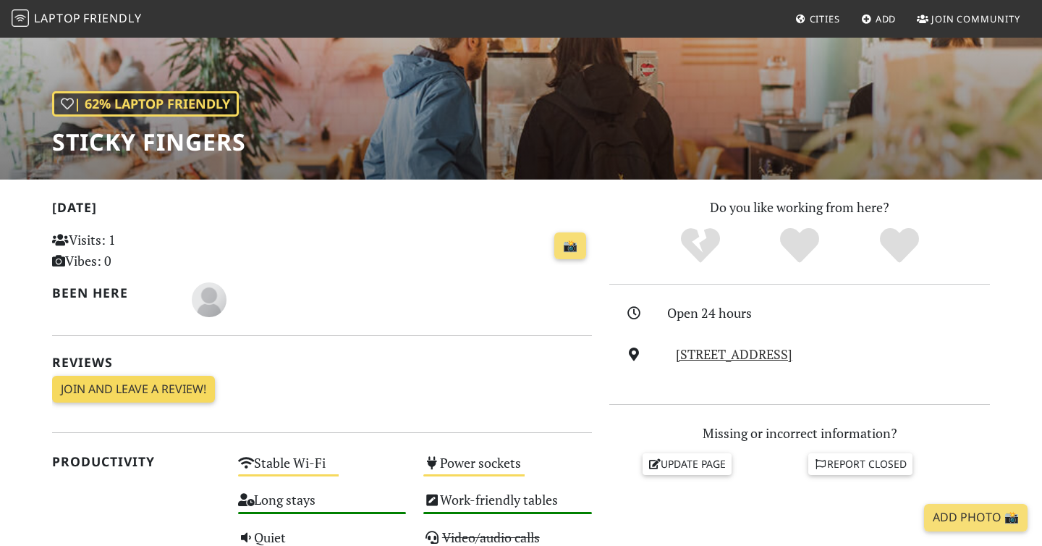
click at [193, 397] on link "Join and leave a review!" at bounding box center [133, 390] width 163 height 28
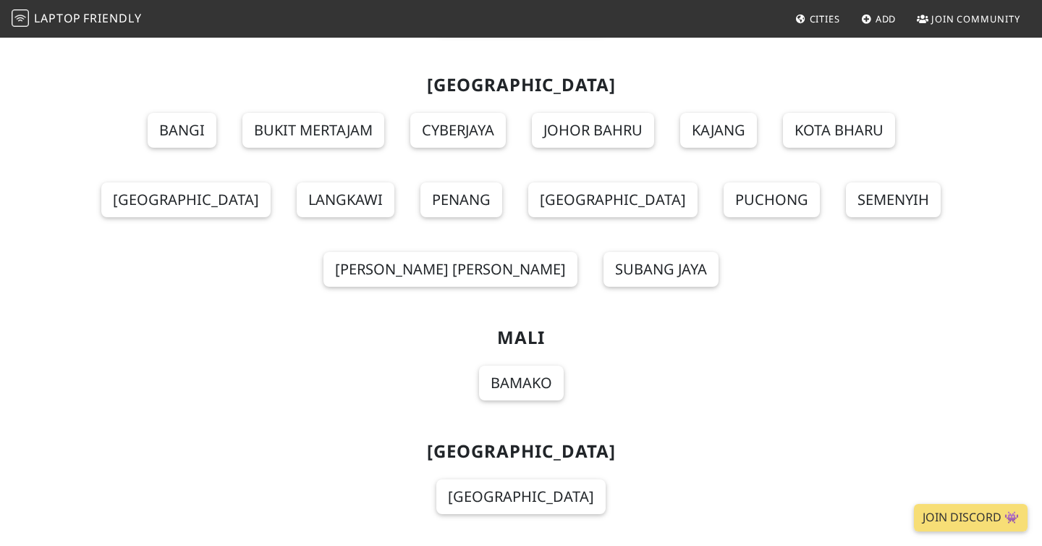
scroll to position [9817, 0]
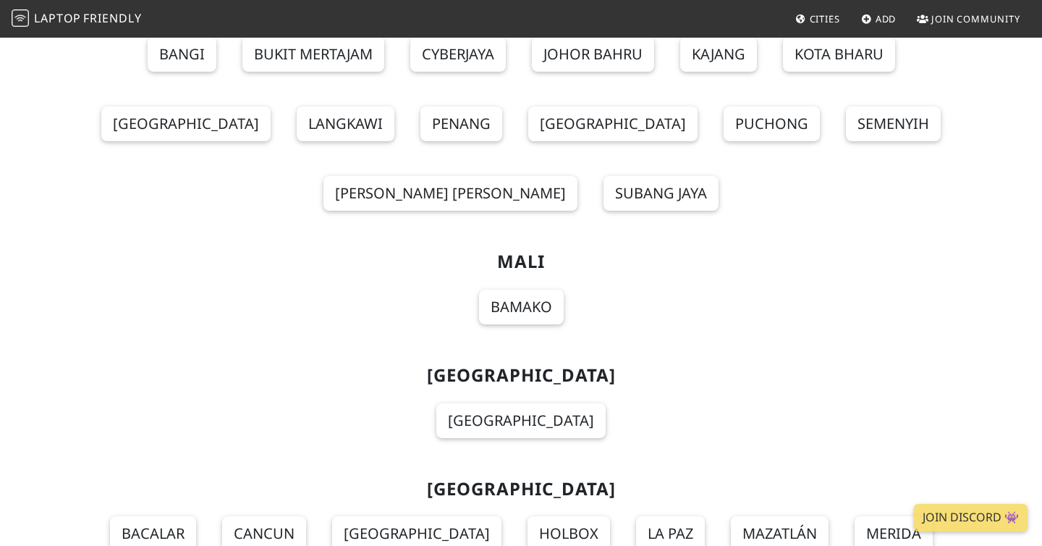
scroll to position [9911, 0]
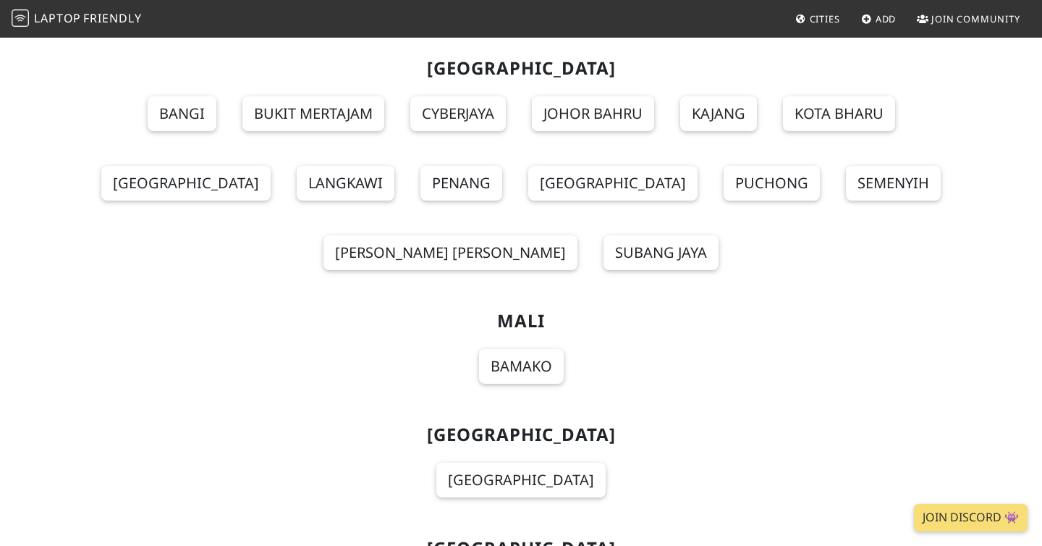
scroll to position [9831, 0]
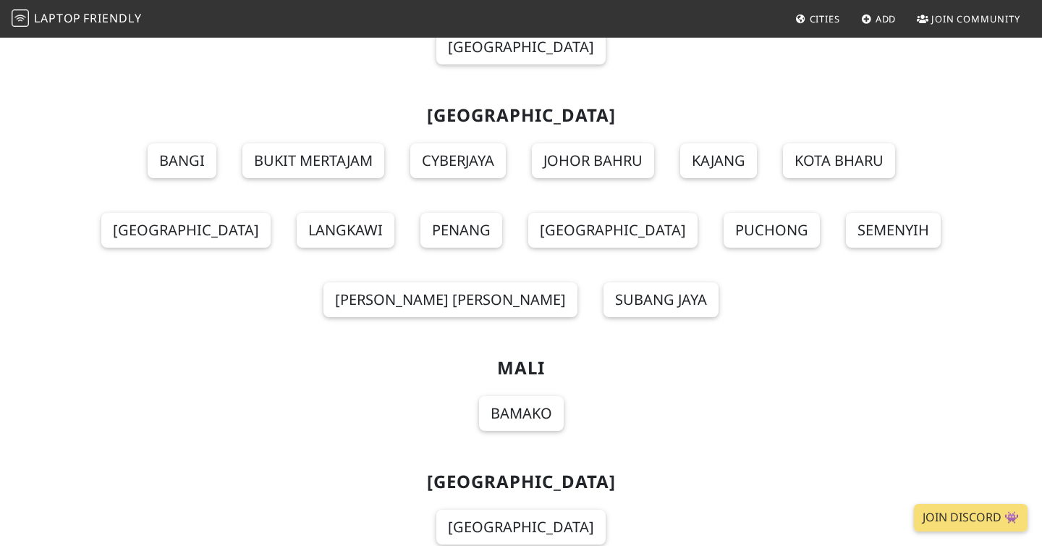
scroll to position [9796, 0]
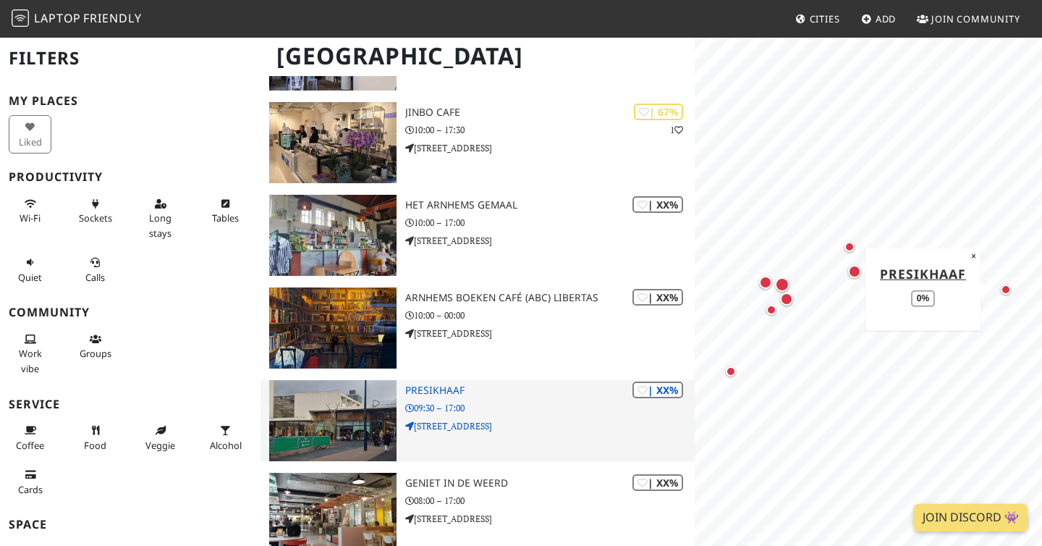
scroll to position [507, 0]
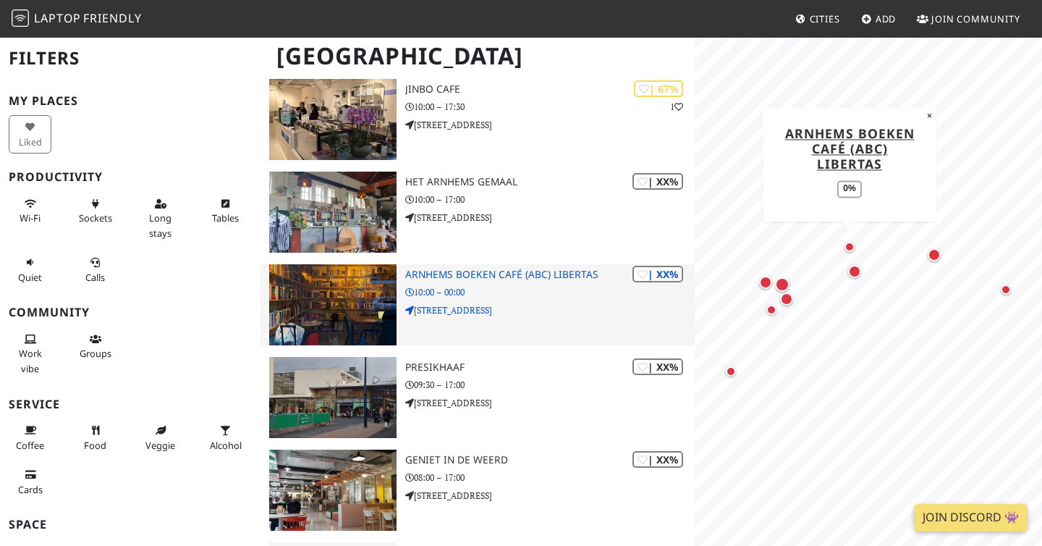
click at [571, 328] on div "| XX% Arnhems Boeken Café (ABC) Libertas 10:00 – 00:00 Klarendalseweg 477-1" at bounding box center [550, 304] width 290 height 81
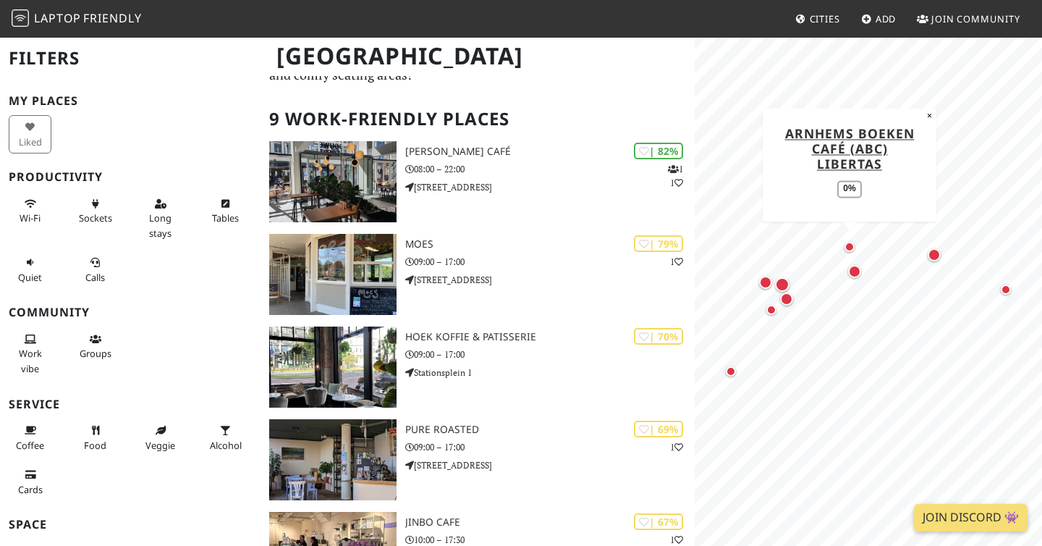
scroll to position [0, 0]
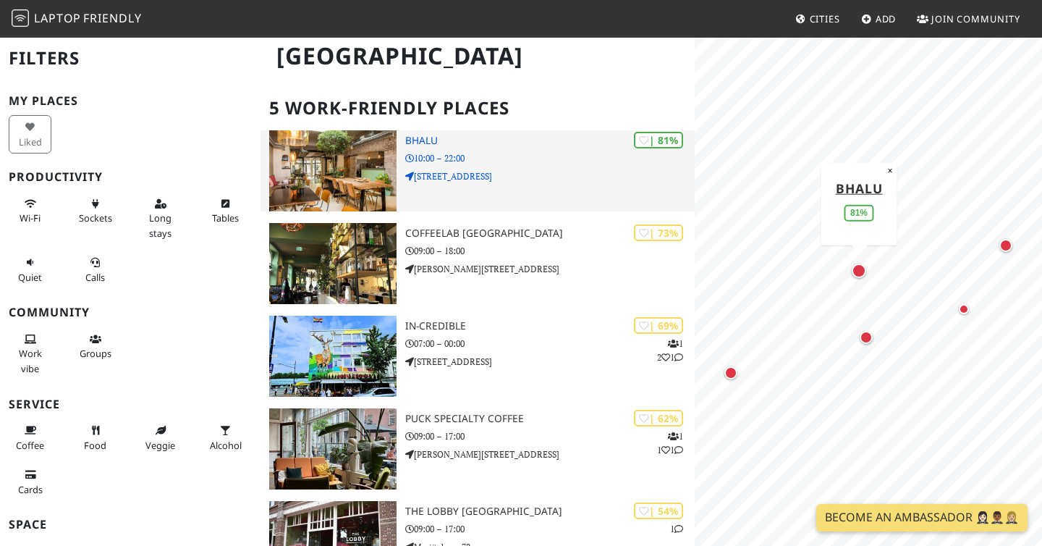
scroll to position [86, 0]
click at [490, 166] on div "| 81% [GEOGRAPHIC_DATA] 10:00 – 22:00 [STREET_ADDRESS]" at bounding box center [550, 170] width 290 height 81
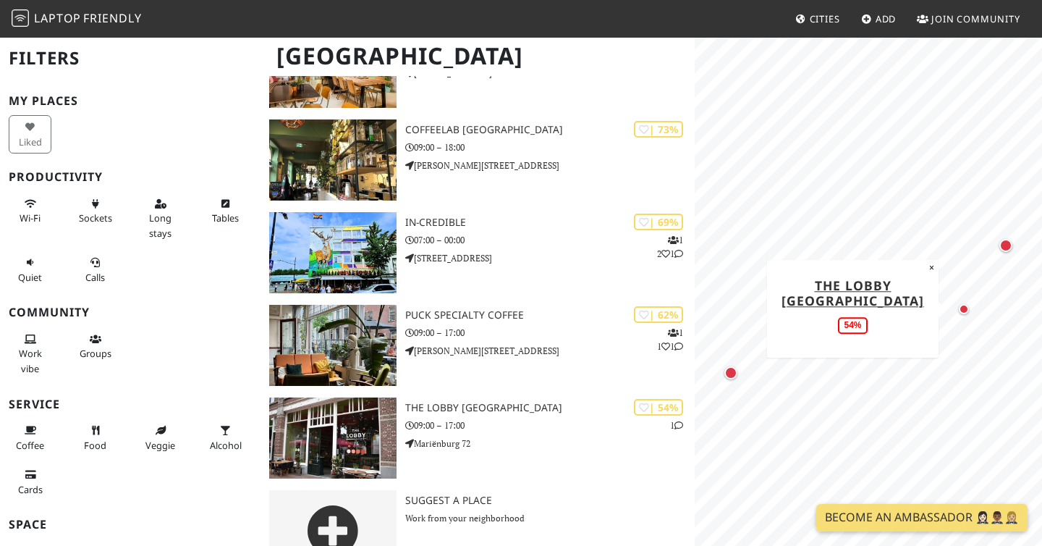
scroll to position [225, 0]
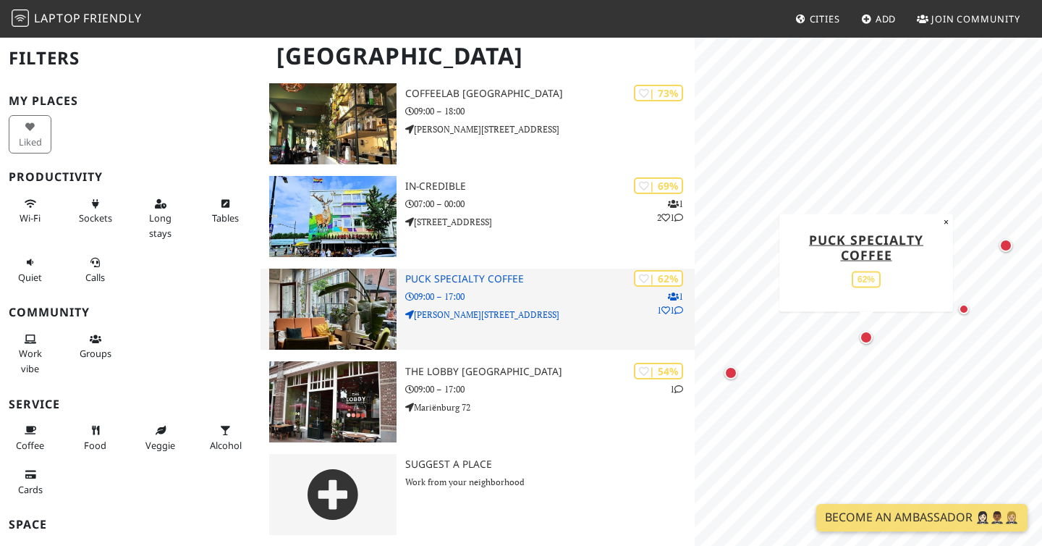
click at [363, 315] on img at bounding box center [332, 309] width 127 height 81
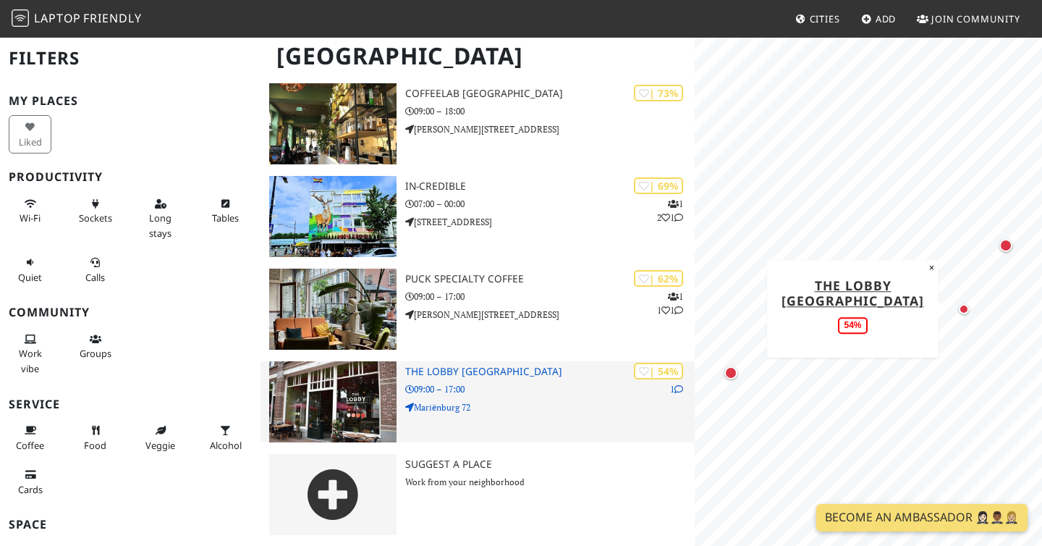
click at [514, 421] on div "| 54% 1 The Lobby [GEOGRAPHIC_DATA] 09:00 – 17:00 Mariënburg 72" at bounding box center [550, 401] width 290 height 81
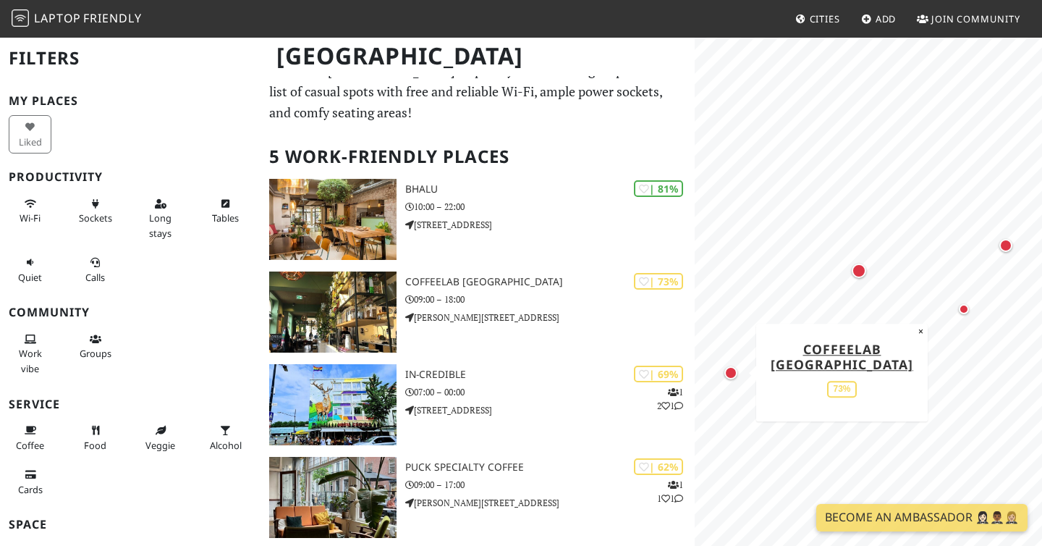
scroll to position [0, 0]
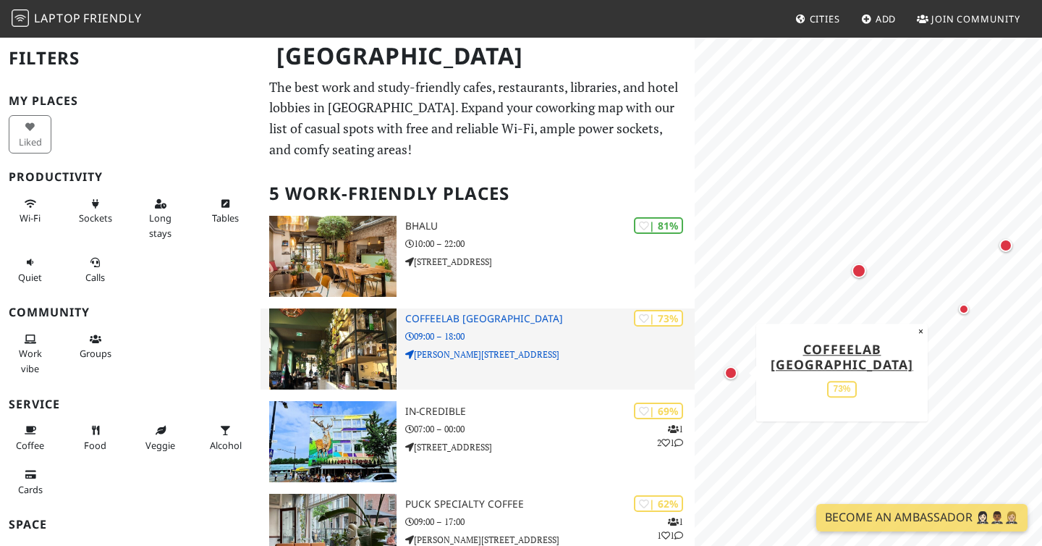
click at [311, 363] on img at bounding box center [332, 348] width 127 height 81
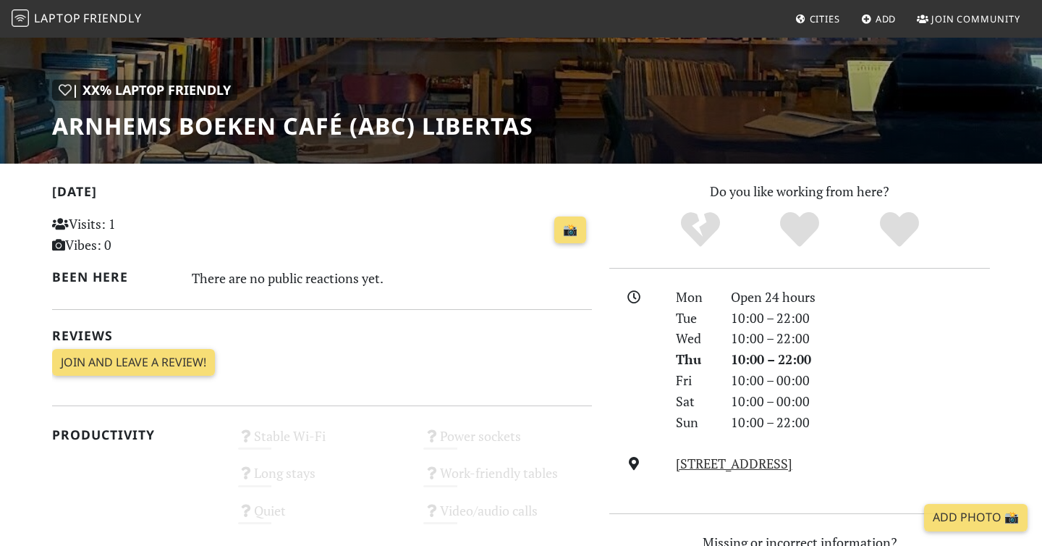
scroll to position [185, 0]
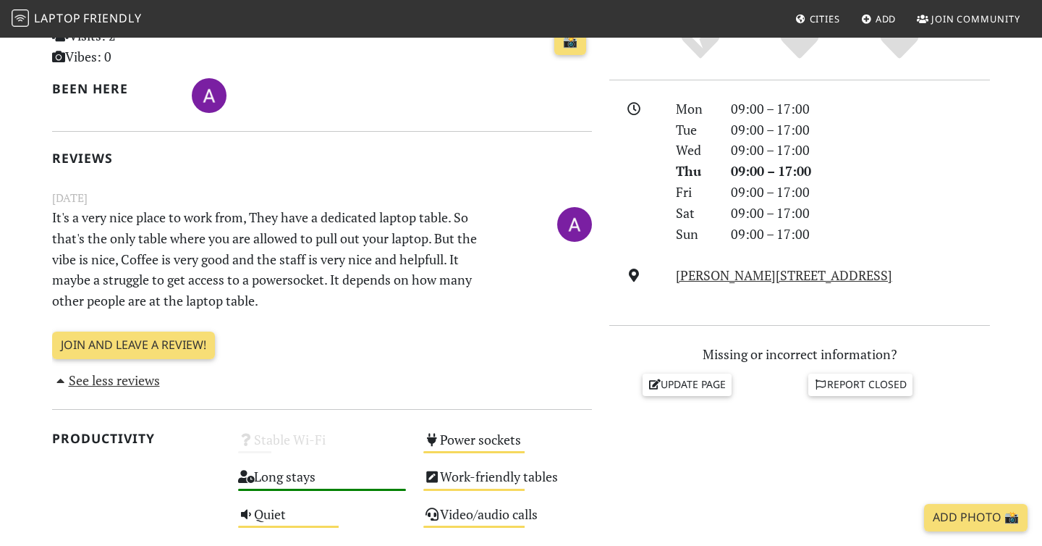
scroll to position [365, 0]
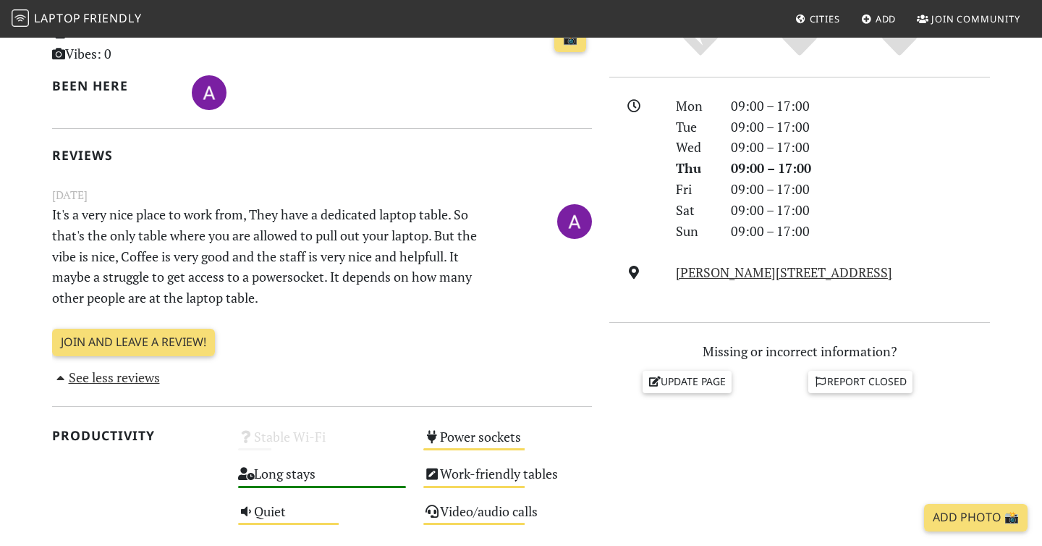
click at [67, 259] on p "It's a very nice place to work from, They have a dedicated laptop table. So tha…" at bounding box center [275, 256] width 465 height 104
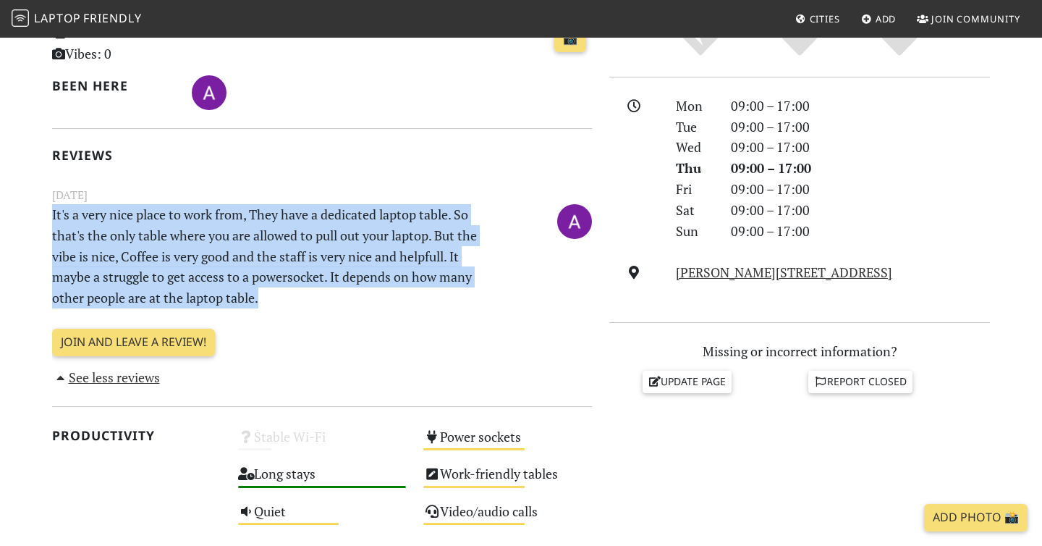
click at [161, 278] on p "It's a very nice place to work from, They have a dedicated laptop table. So tha…" at bounding box center [275, 256] width 465 height 104
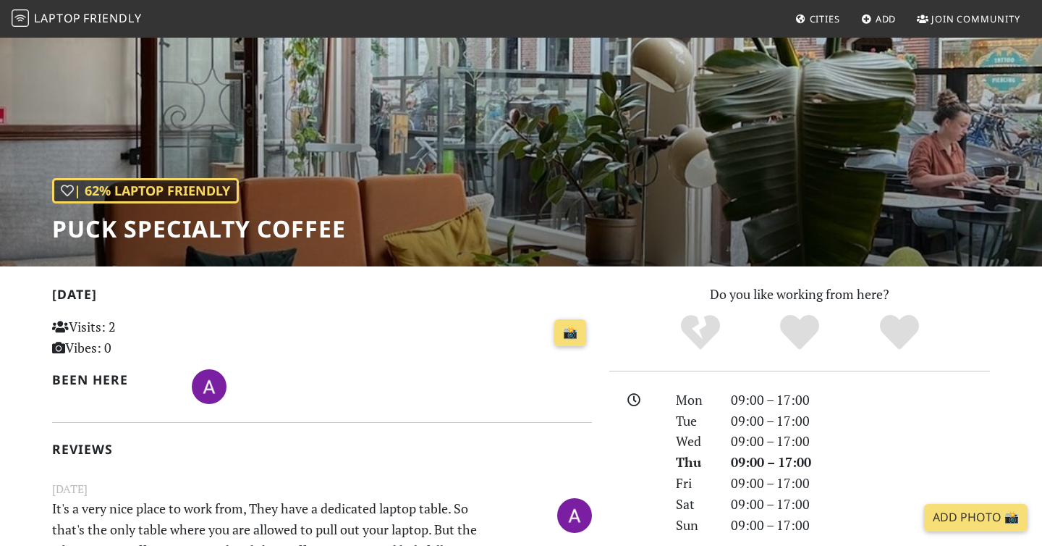
scroll to position [0, 0]
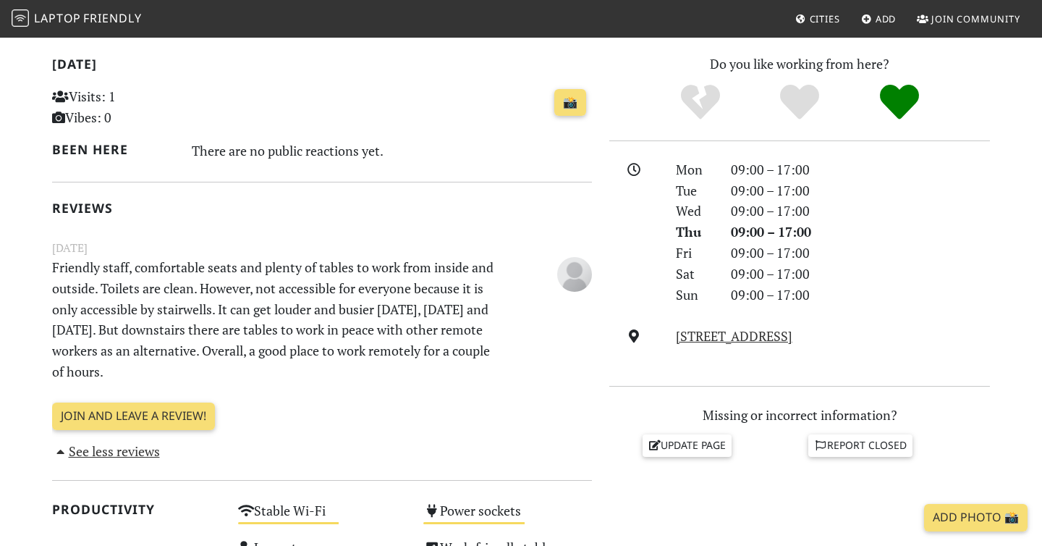
scroll to position [304, 0]
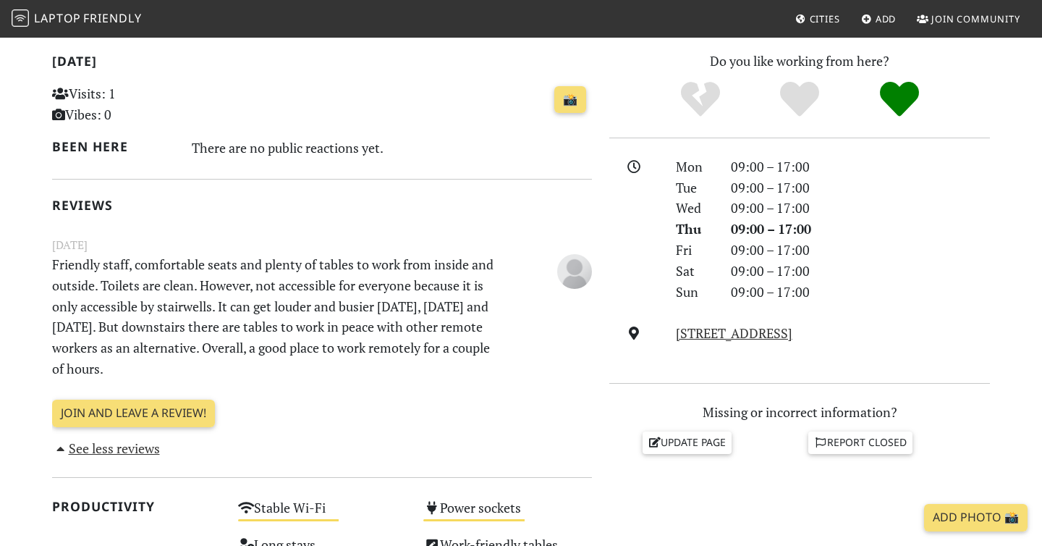
click at [364, 273] on p "Friendly staff, comfortable seats and plenty of tables to work from inside and …" at bounding box center [275, 316] width 465 height 125
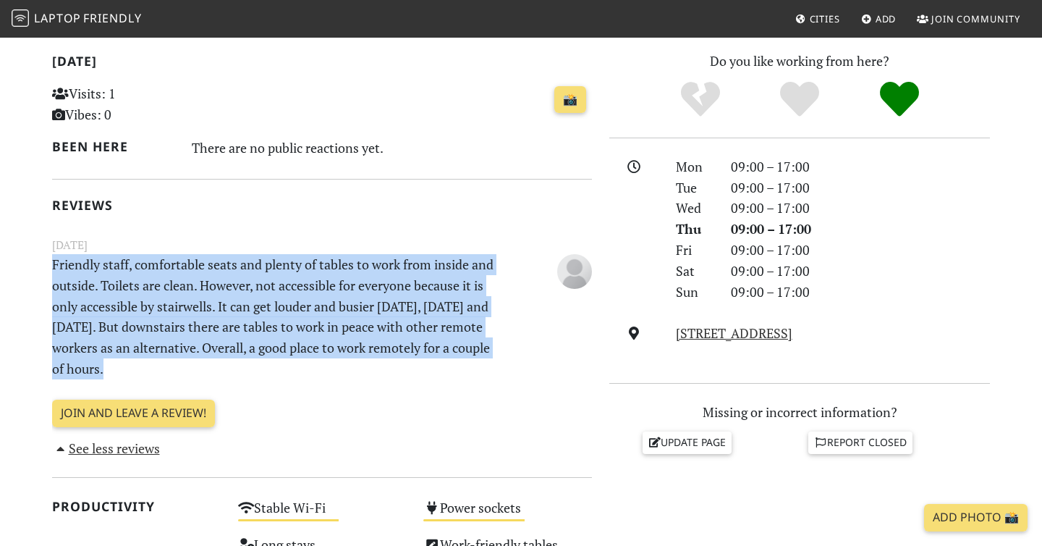
click at [373, 394] on div "Today Visits: 1 Vibes: 0 📸 Been here There are no public reactions yet. Reviews…" at bounding box center [322, 255] width 540 height 408
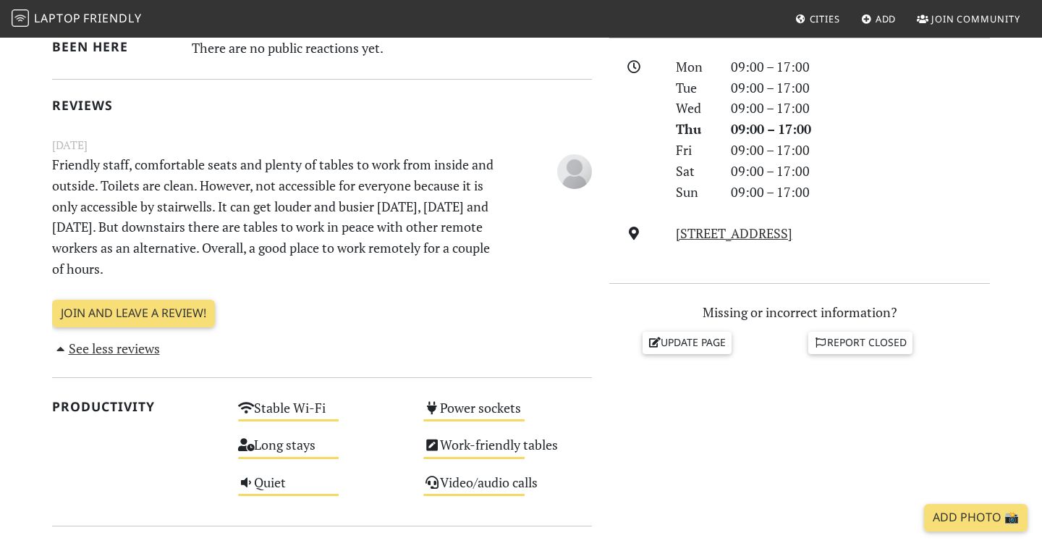
scroll to position [403, 0]
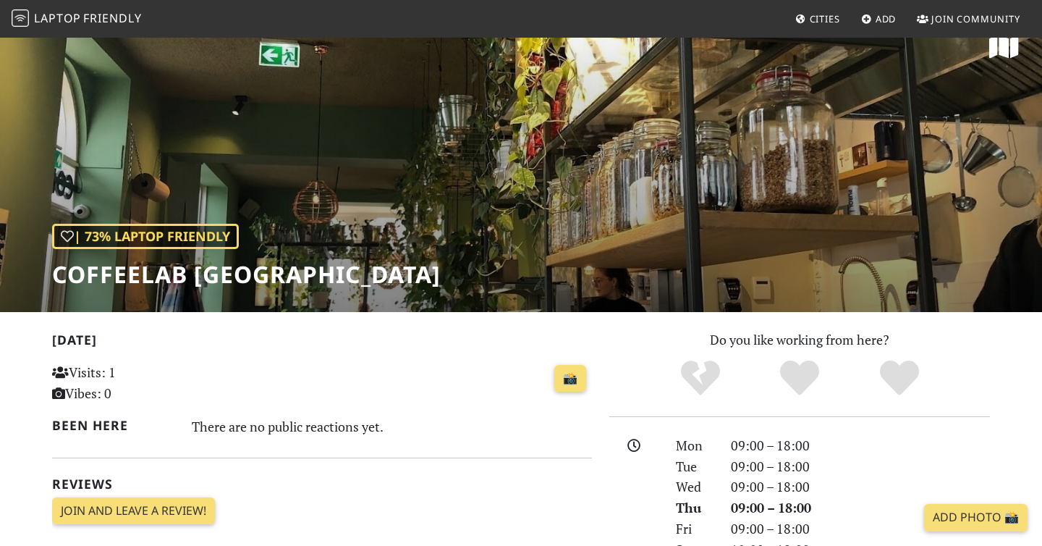
scroll to position [28, 0]
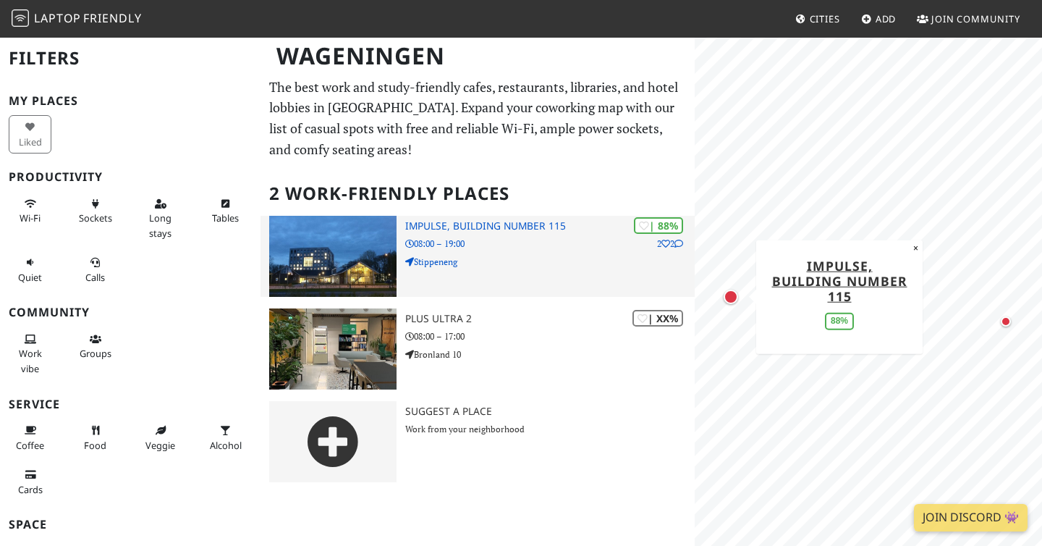
click at [513, 230] on h3 "Impulse, Building number 115" at bounding box center [550, 226] width 290 height 12
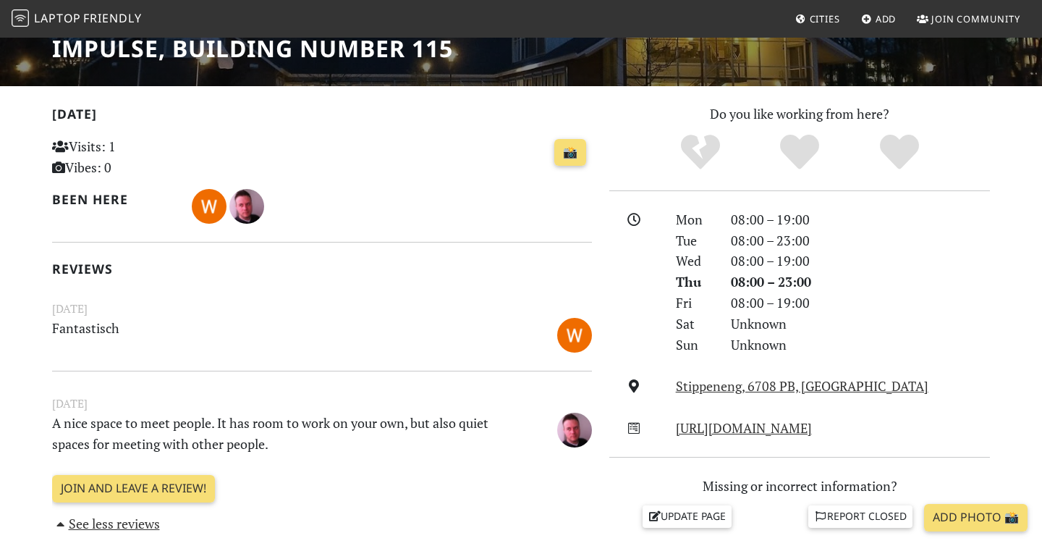
scroll to position [245, 0]
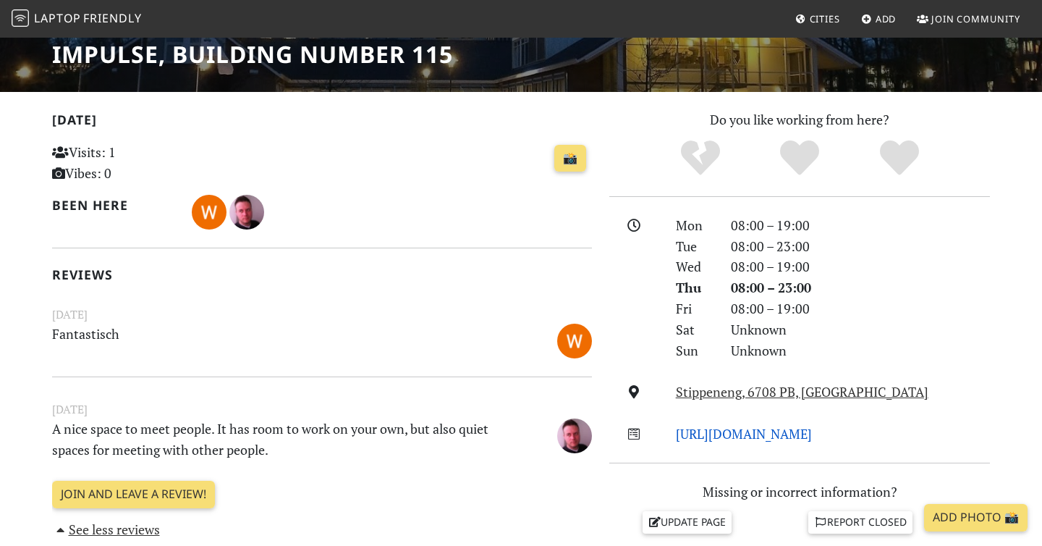
click at [720, 435] on link "[URL][DOMAIN_NAME]" at bounding box center [744, 433] width 136 height 17
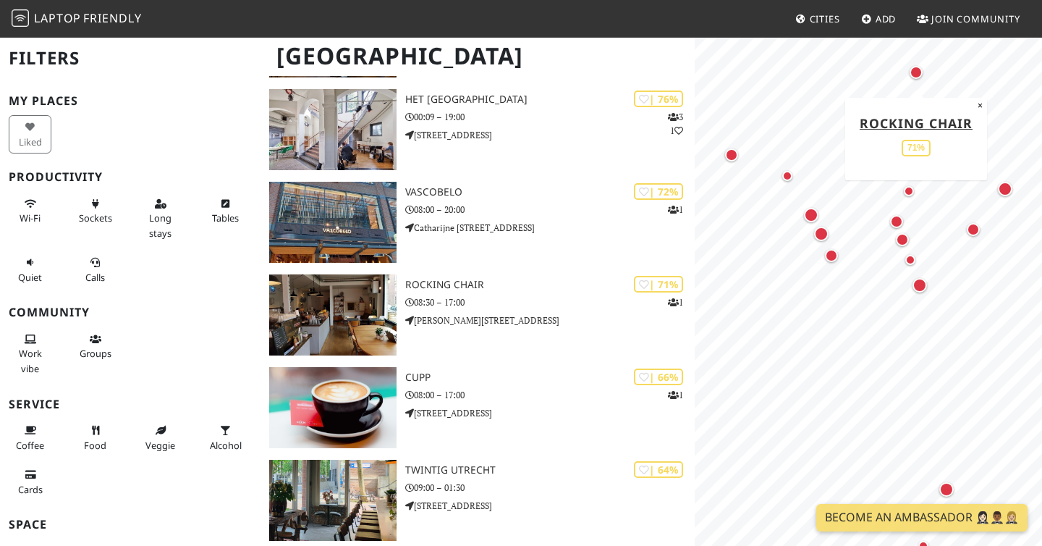
scroll to position [598, 0]
